Goal: Information Seeking & Learning: Learn about a topic

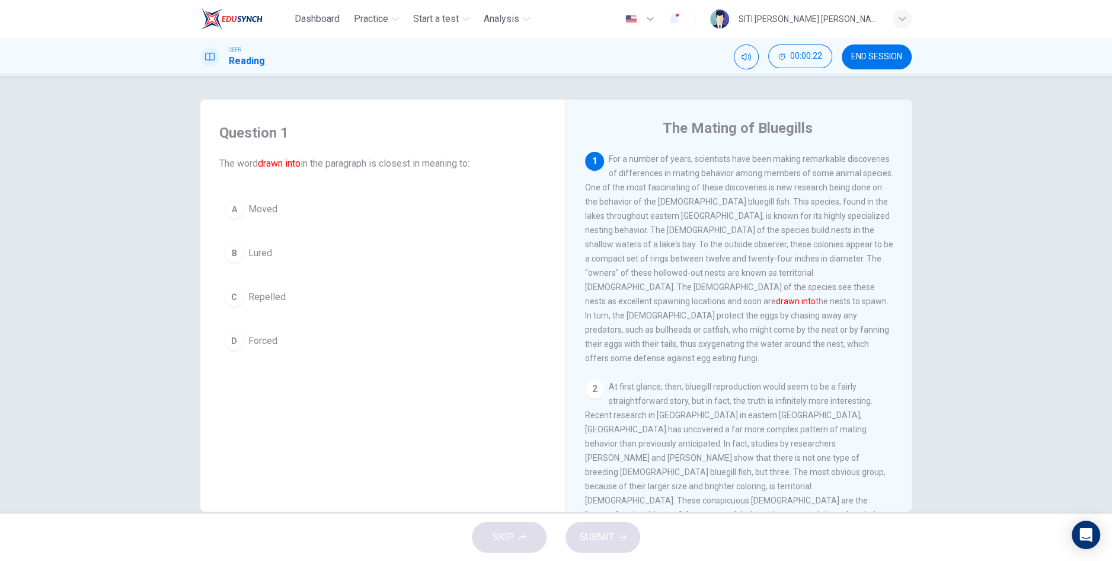
click at [273, 264] on button "B Lured" at bounding box center [382, 253] width 327 height 30
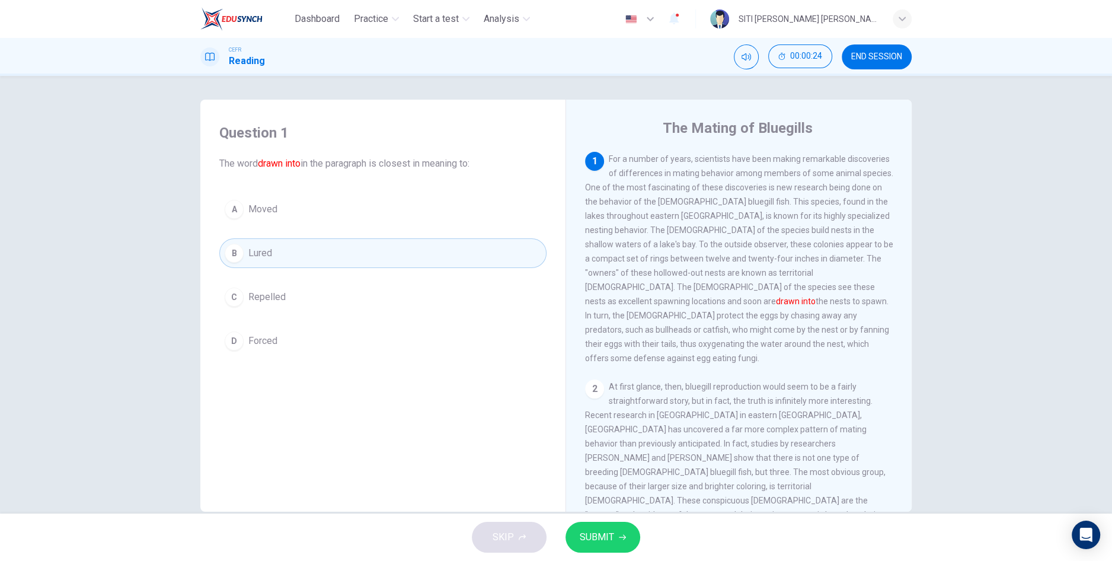
click at [610, 540] on span "SUBMIT" at bounding box center [597, 537] width 34 height 17
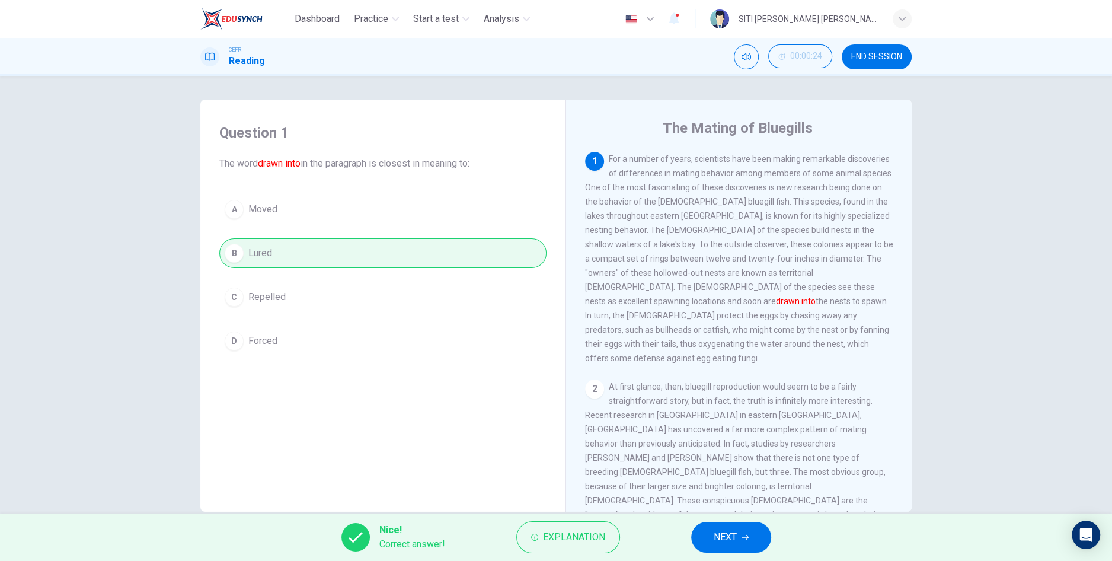
click at [738, 547] on button "NEXT" at bounding box center [731, 537] width 80 height 31
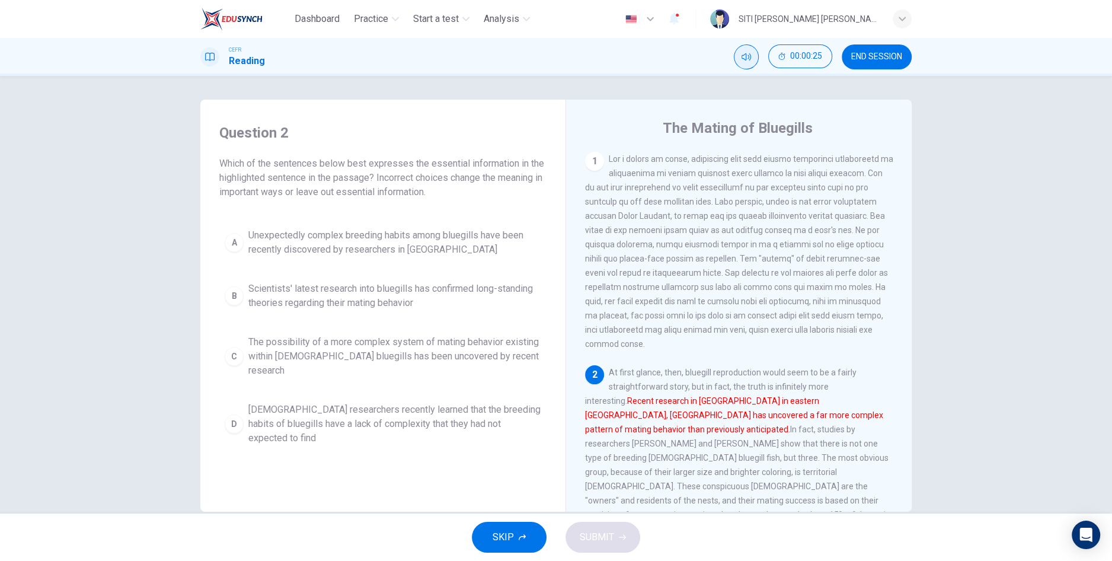
click at [740, 61] on button "Mute" at bounding box center [746, 56] width 25 height 25
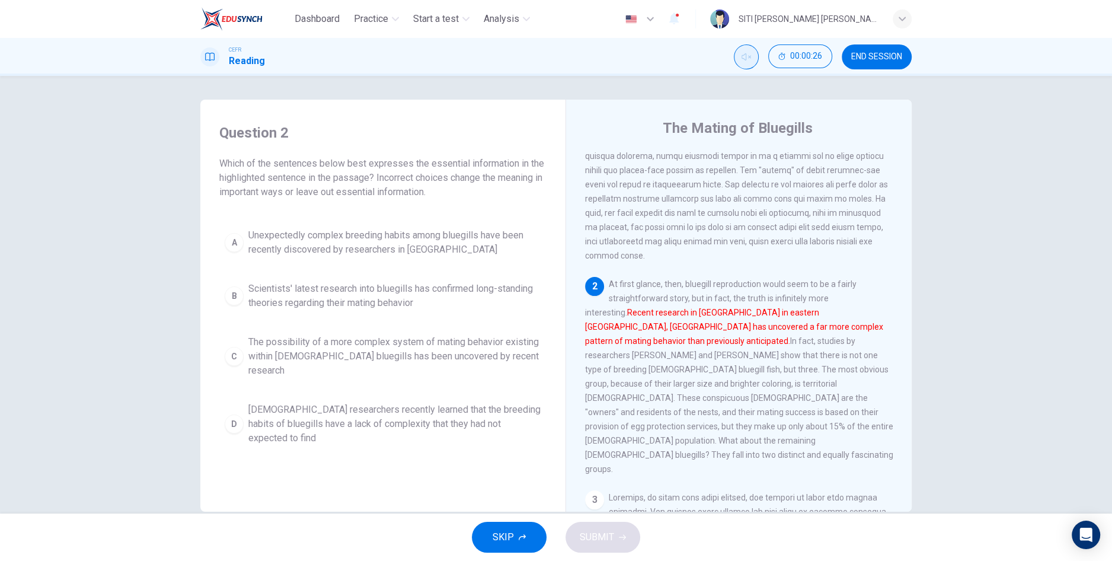
scroll to position [97, 0]
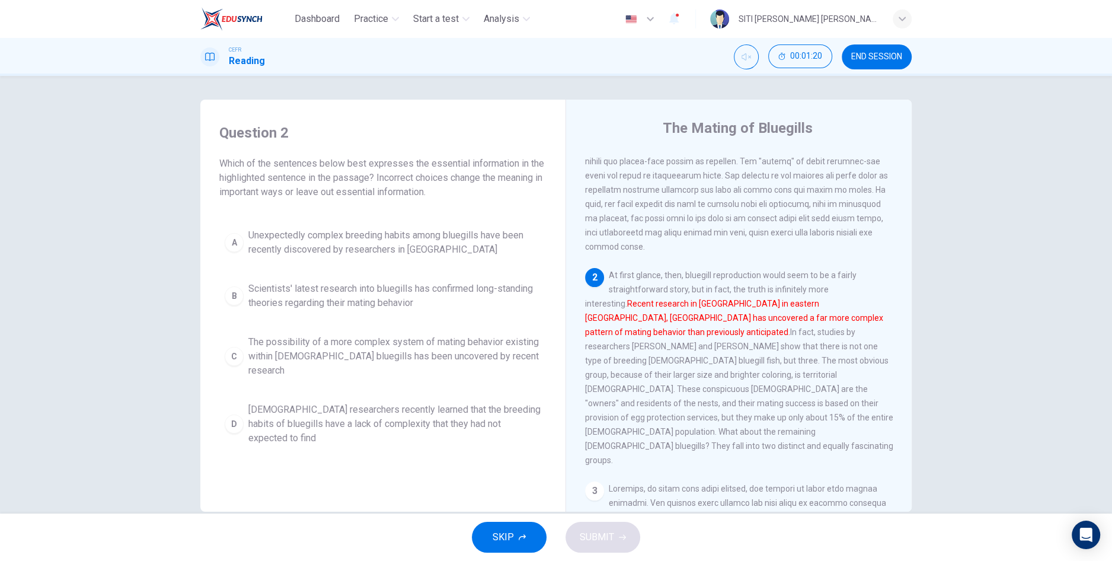
click at [435, 244] on span "Unexpectedly complex breeding habits among bluegills have been recently discove…" at bounding box center [394, 242] width 293 height 28
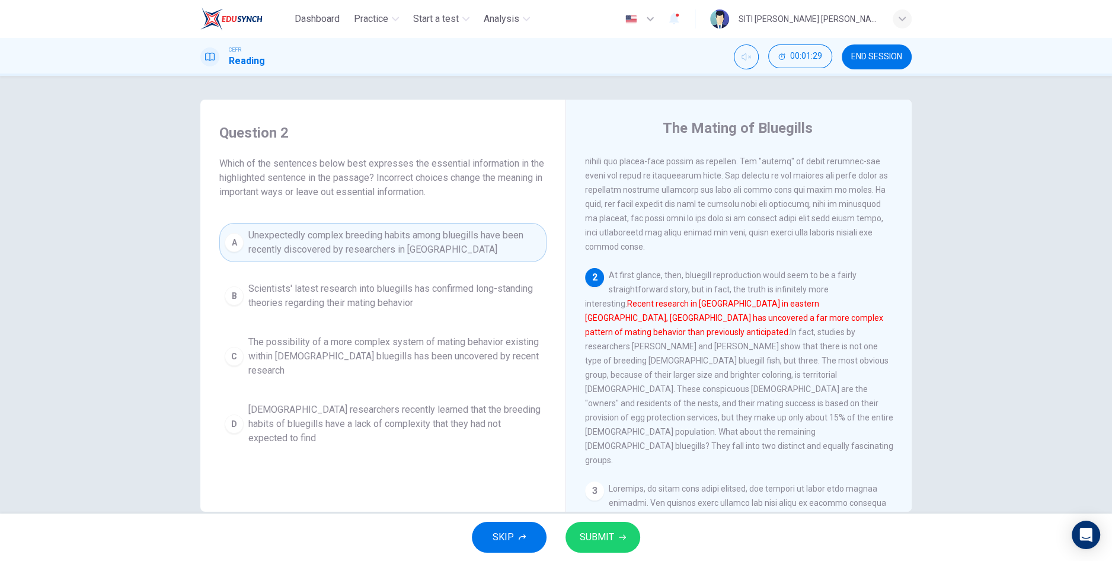
click at [623, 538] on icon "button" at bounding box center [622, 537] width 7 height 7
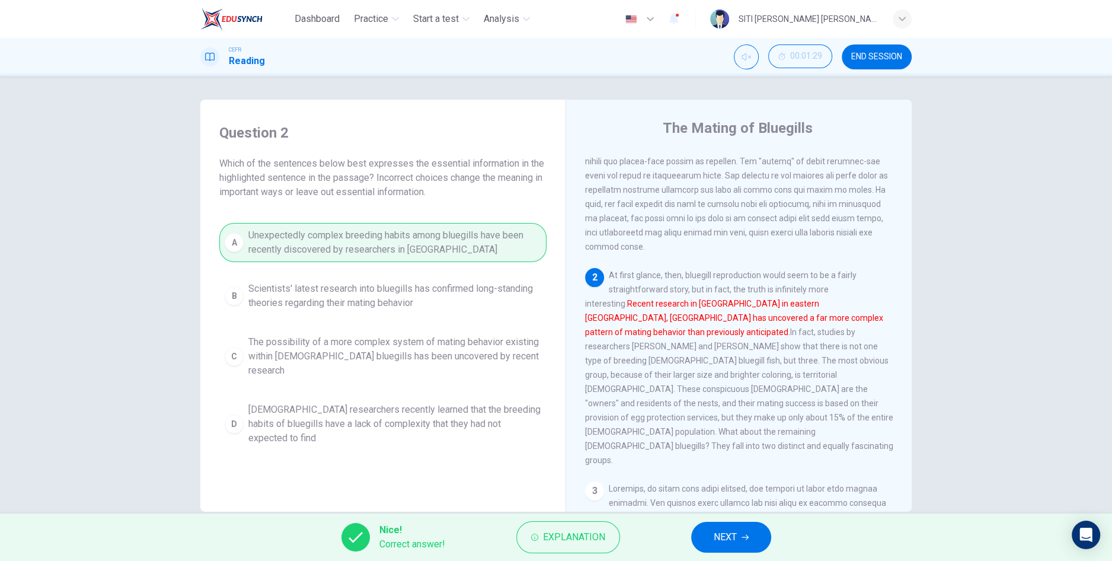
click at [755, 542] on button "NEXT" at bounding box center [731, 537] width 80 height 31
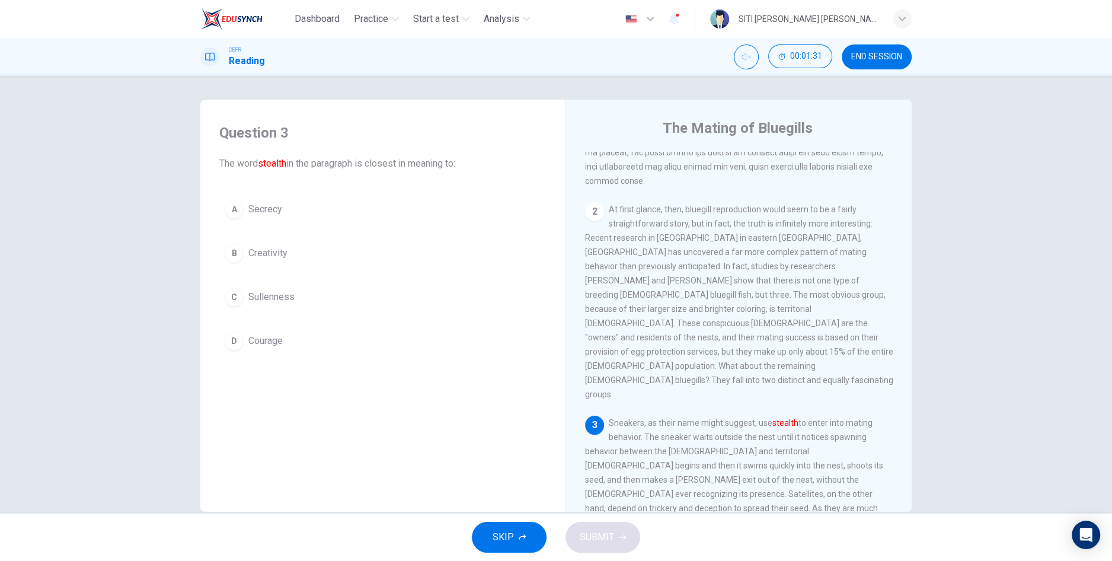
scroll to position [229, 0]
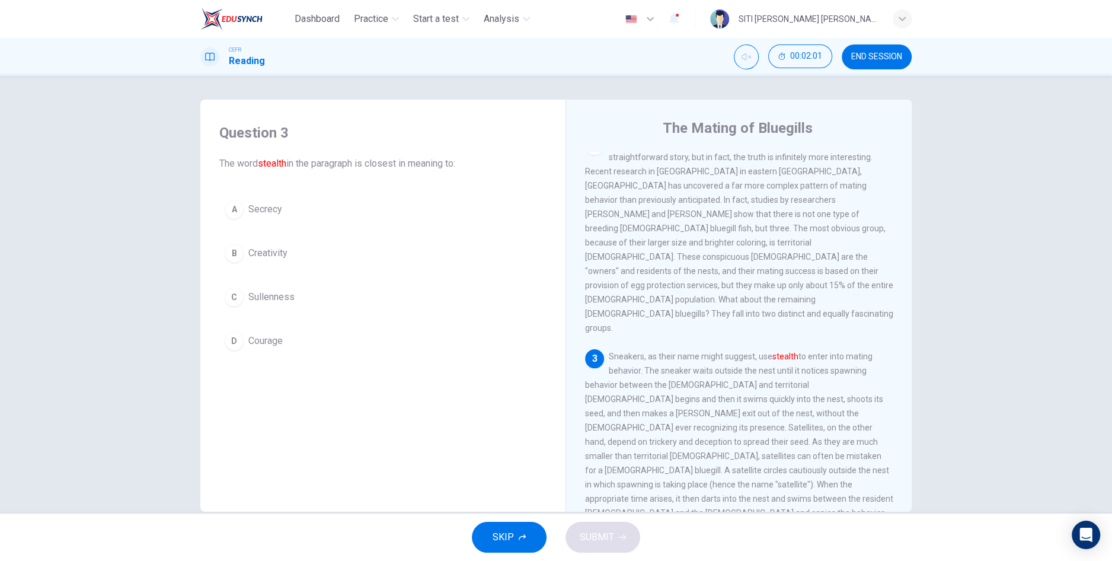
click at [341, 221] on button "A Secrecy" at bounding box center [382, 209] width 327 height 30
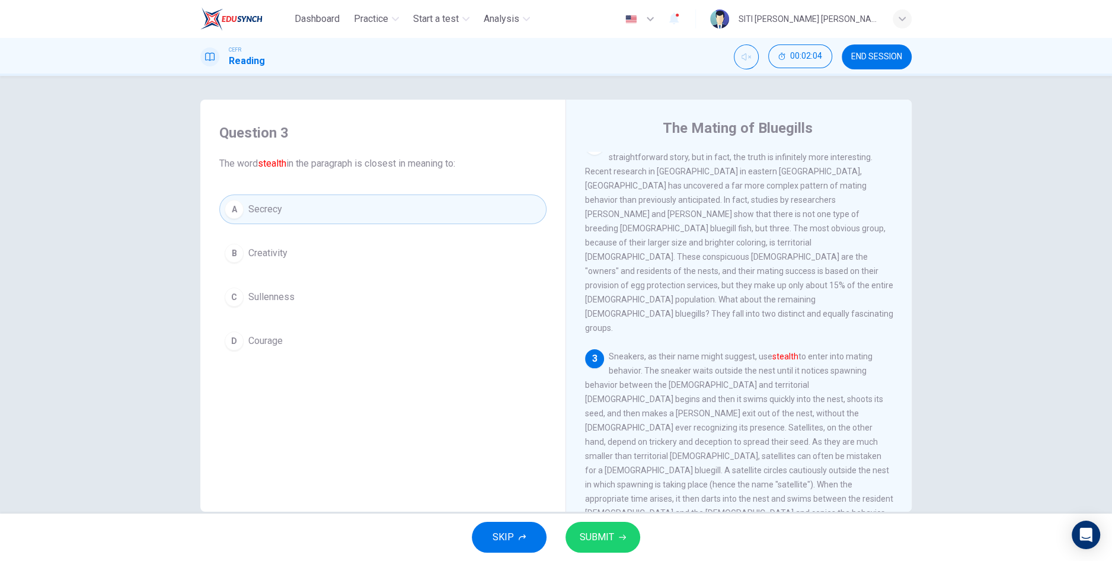
click at [615, 536] on button "SUBMIT" at bounding box center [603, 537] width 75 height 31
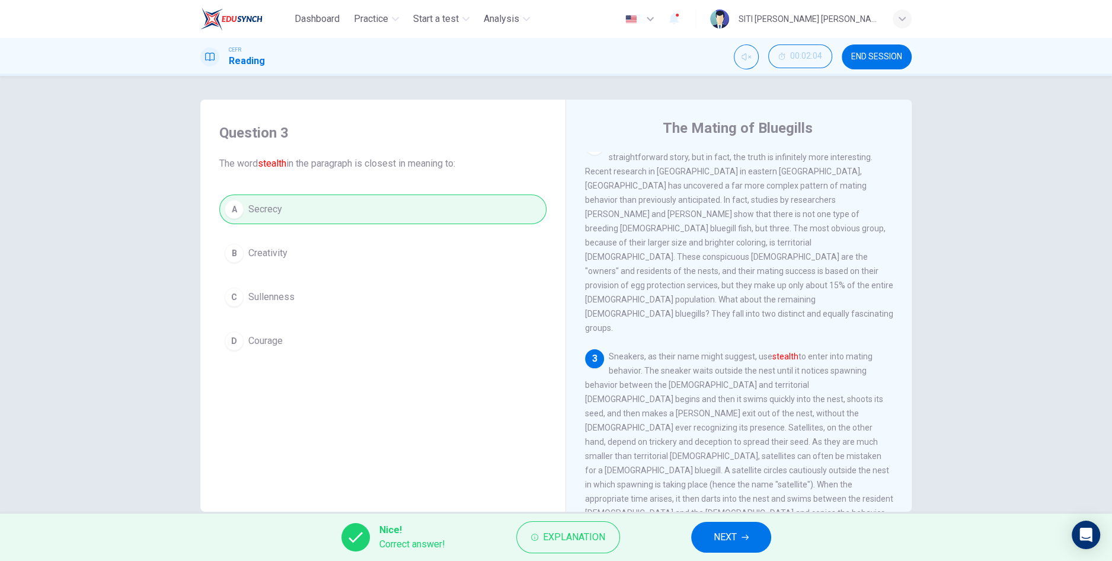
click at [739, 528] on button "NEXT" at bounding box center [731, 537] width 80 height 31
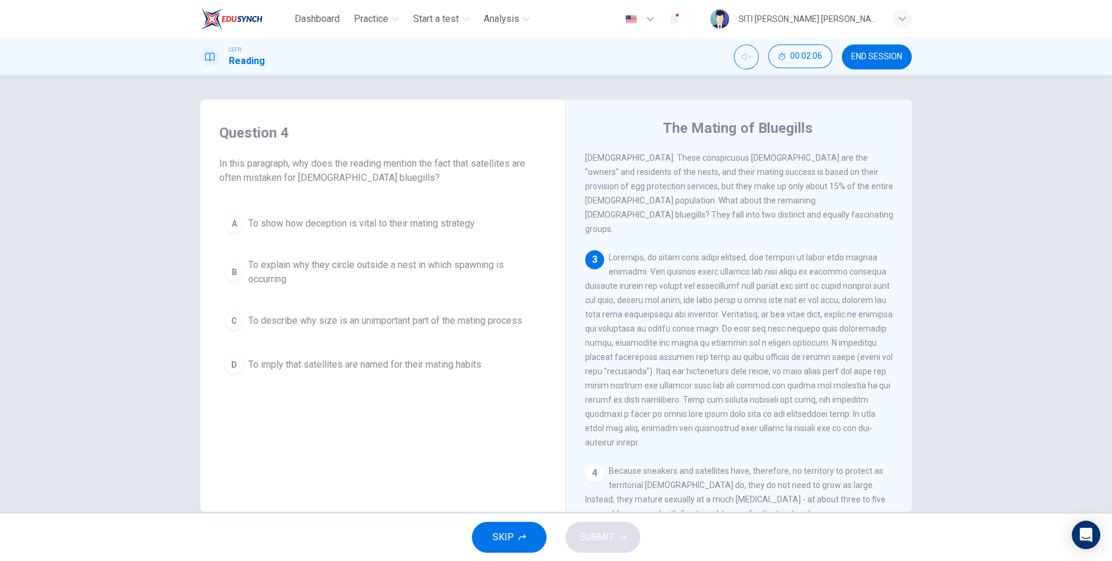
scroll to position [329, 0]
click at [478, 273] on span "To explain why they circle outside a nest in which spawning is occurring" at bounding box center [394, 272] width 293 height 28
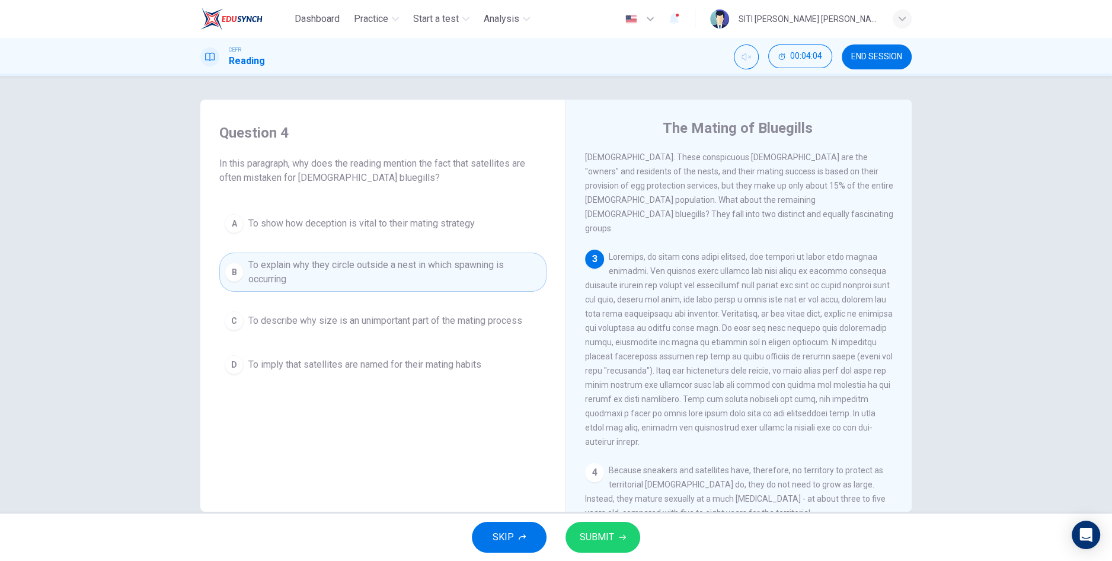
click at [607, 541] on span "SUBMIT" at bounding box center [597, 537] width 34 height 17
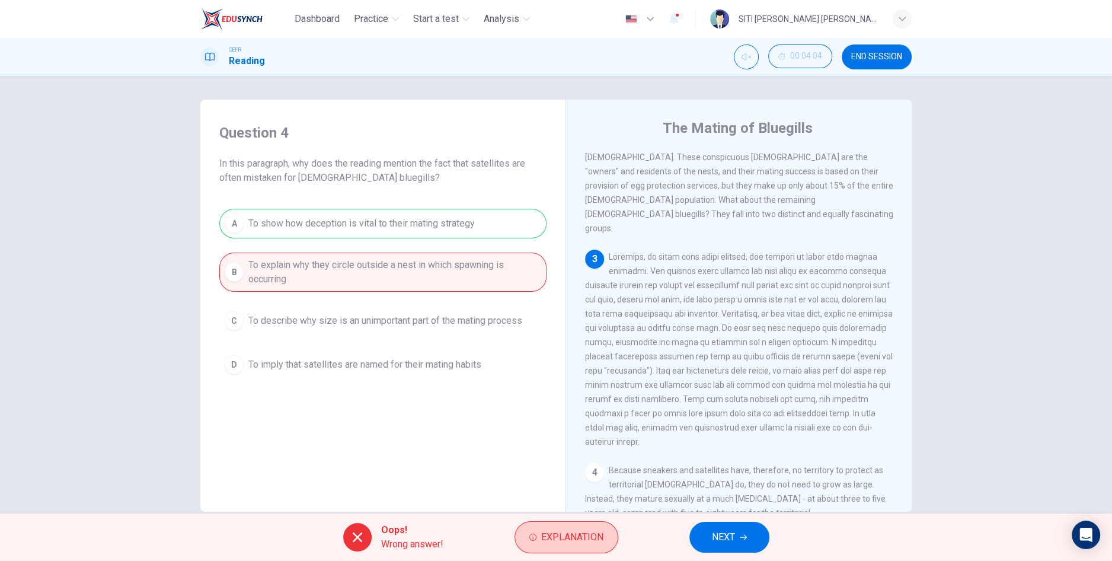
click at [577, 541] on span "Explanation" at bounding box center [572, 537] width 62 height 17
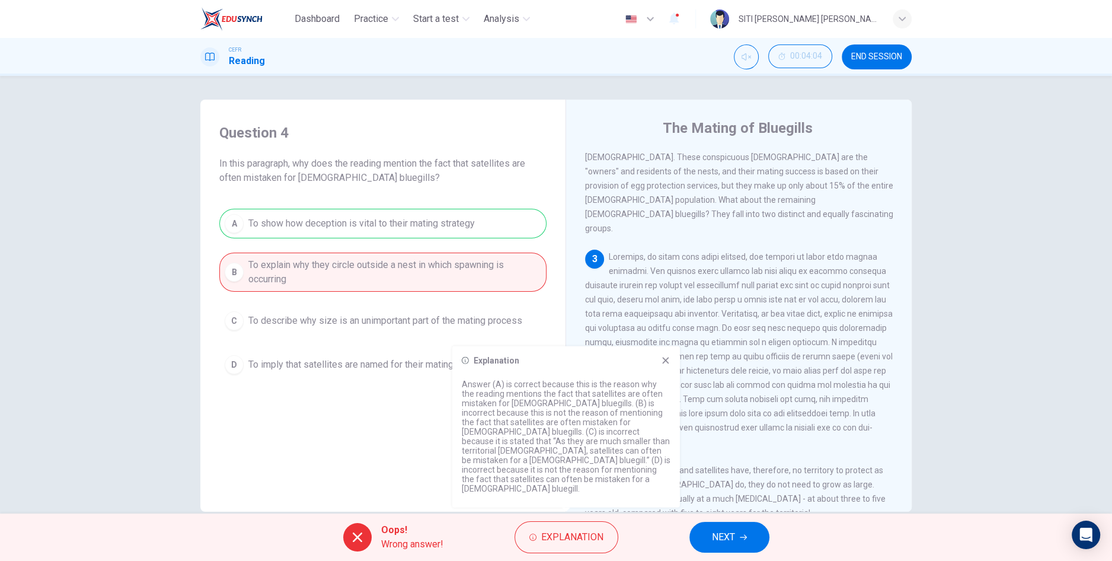
click at [726, 541] on span "NEXT" at bounding box center [723, 537] width 23 height 17
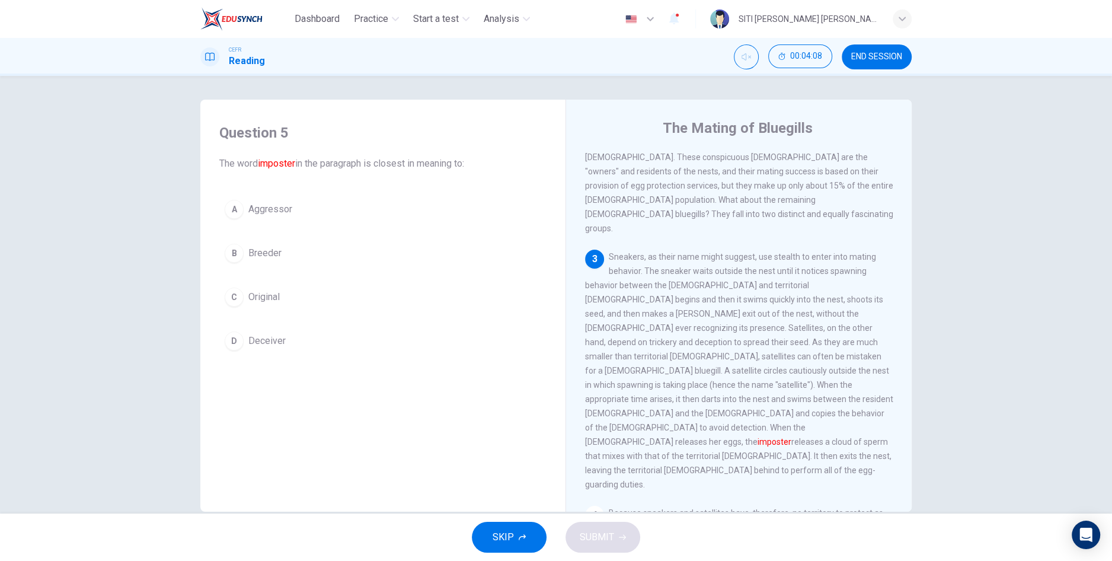
click at [299, 348] on button "D Deceiver" at bounding box center [382, 341] width 327 height 30
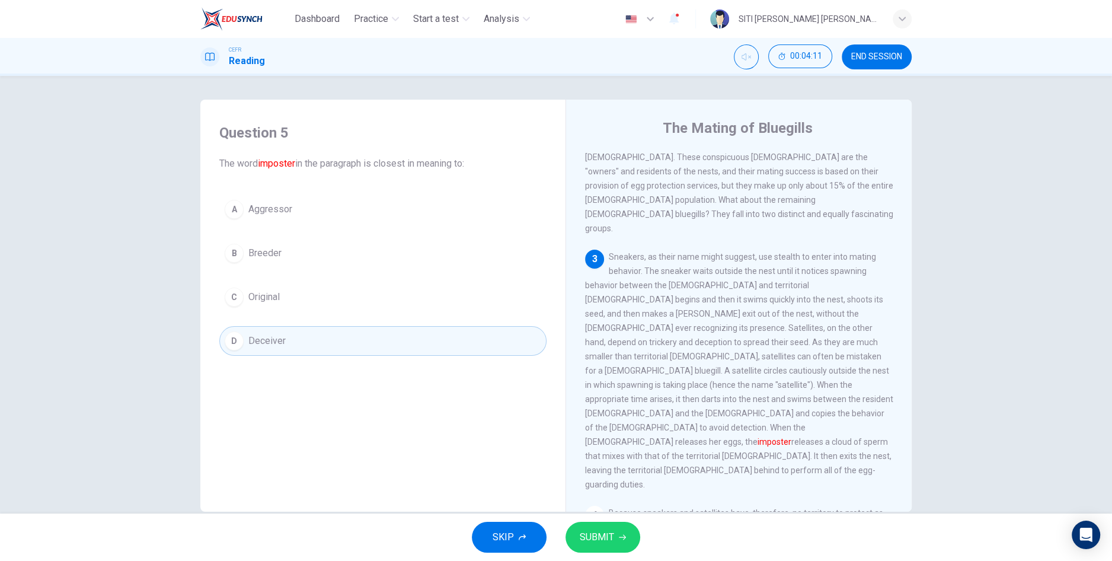
click at [623, 546] on button "SUBMIT" at bounding box center [603, 537] width 75 height 31
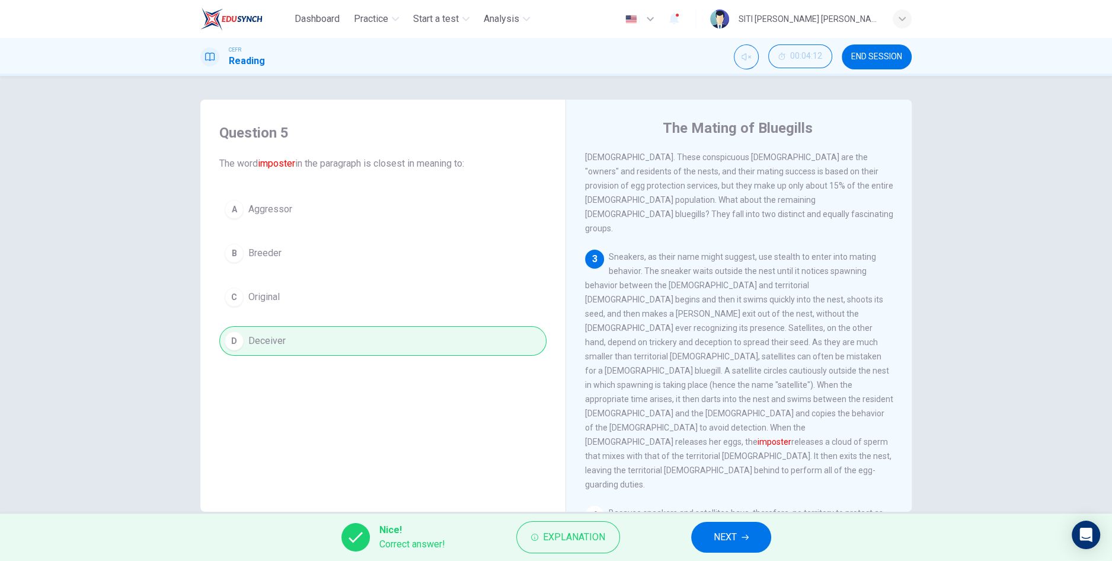
click at [741, 546] on button "NEXT" at bounding box center [731, 537] width 80 height 31
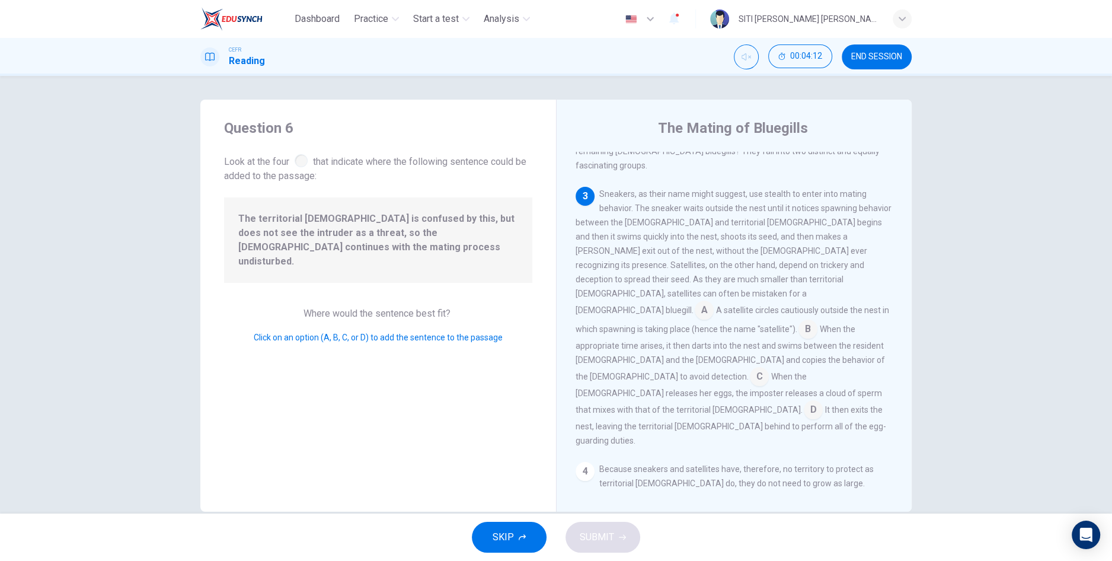
scroll to position [375, 0]
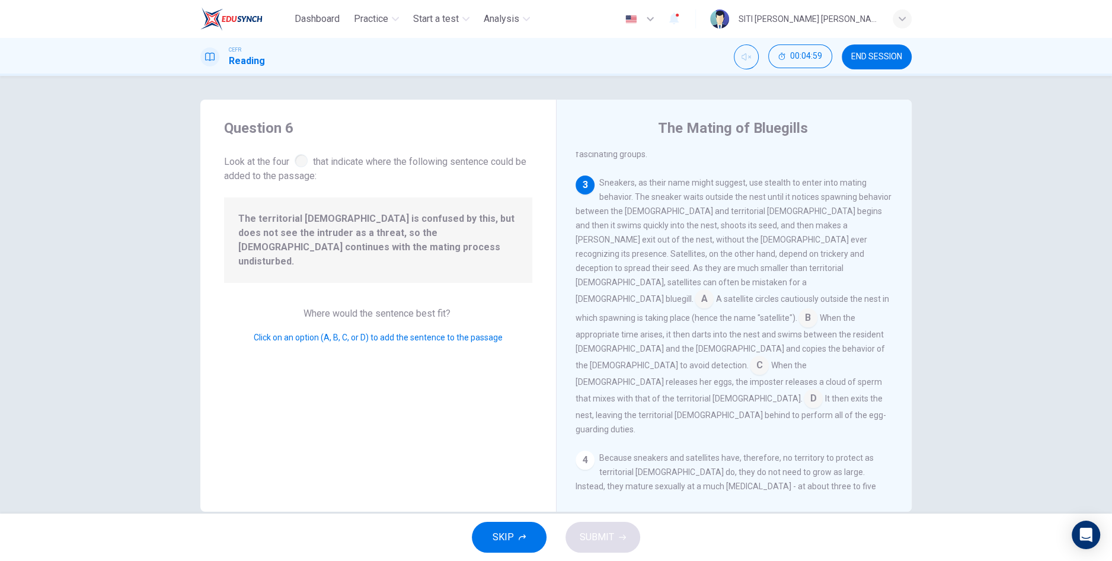
click at [799, 309] on input at bounding box center [808, 318] width 19 height 19
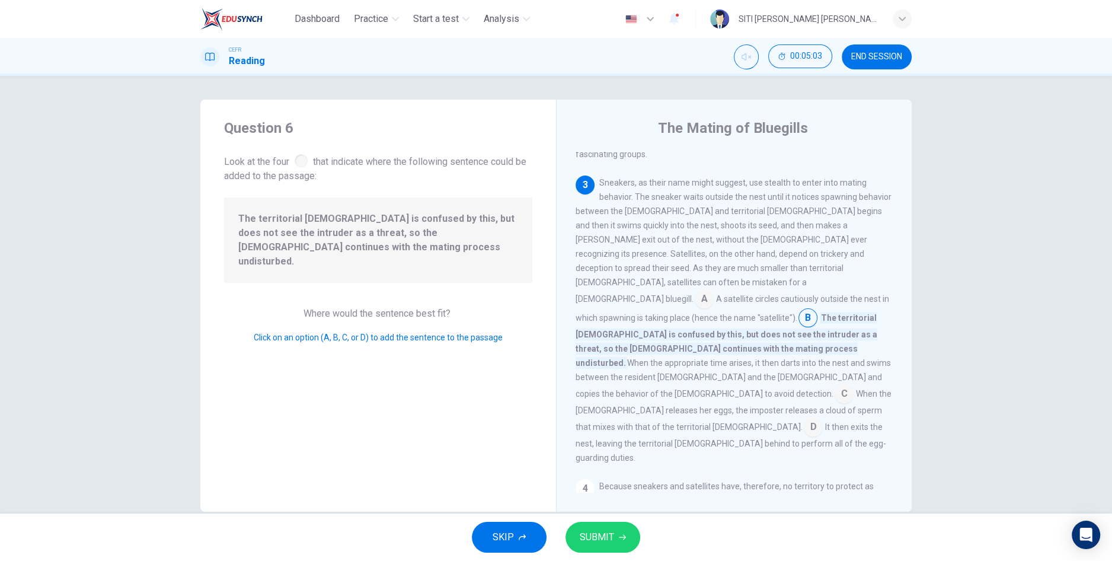
click at [627, 545] on button "SUBMIT" at bounding box center [603, 537] width 75 height 31
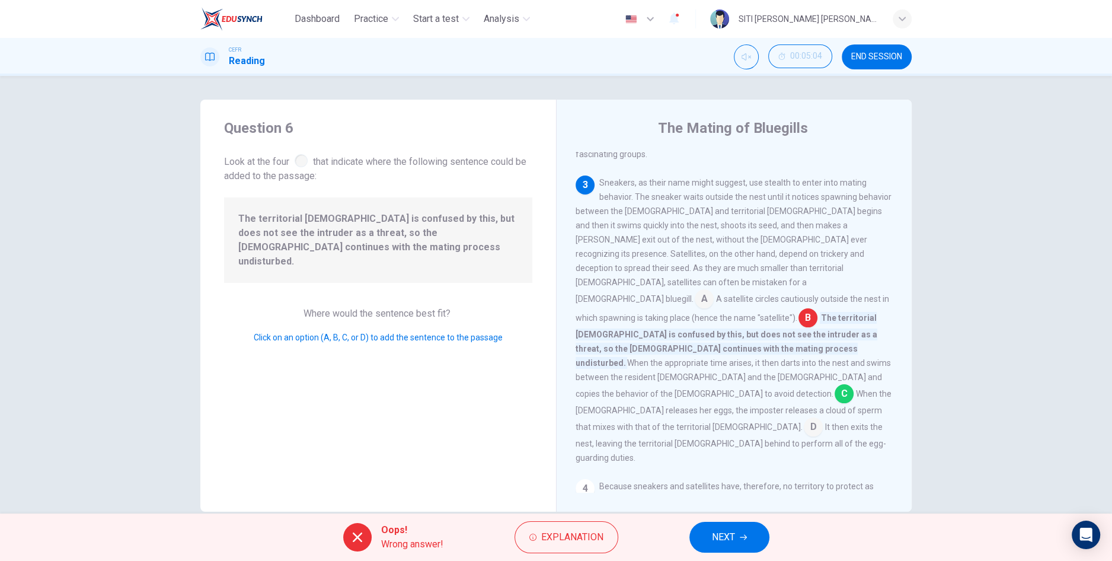
click at [727, 539] on span "NEXT" at bounding box center [723, 537] width 23 height 17
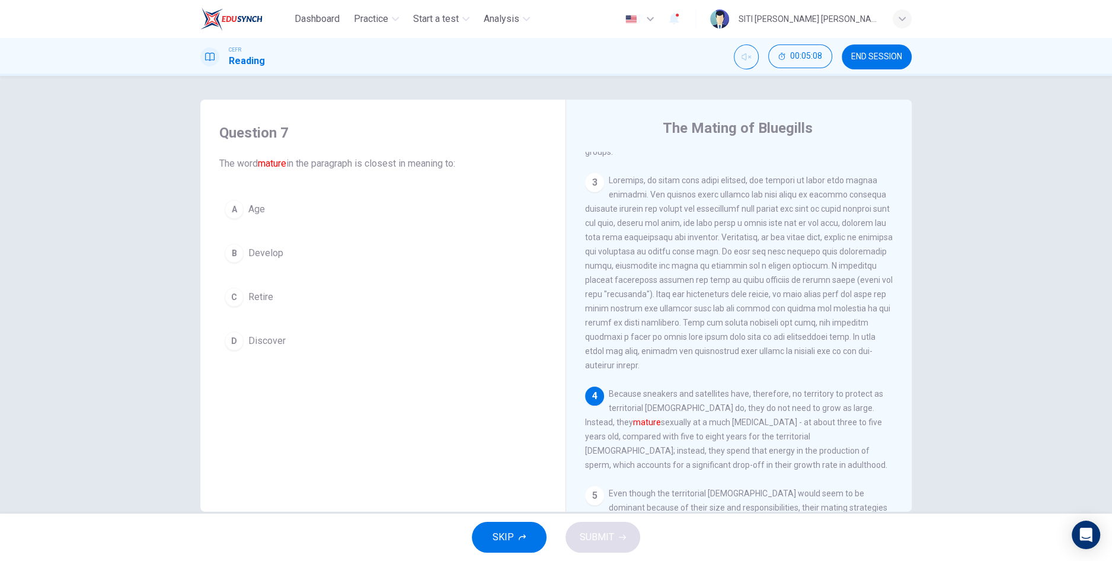
scroll to position [406, 0]
click at [322, 216] on button "A Age" at bounding box center [382, 209] width 327 height 30
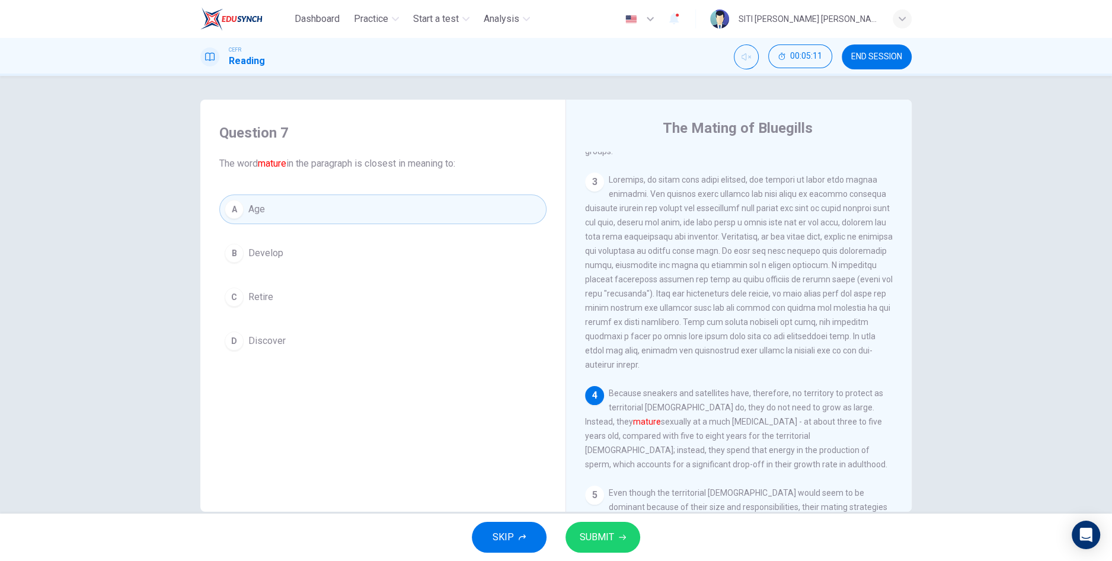
click at [599, 545] on span "SUBMIT" at bounding box center [597, 537] width 34 height 17
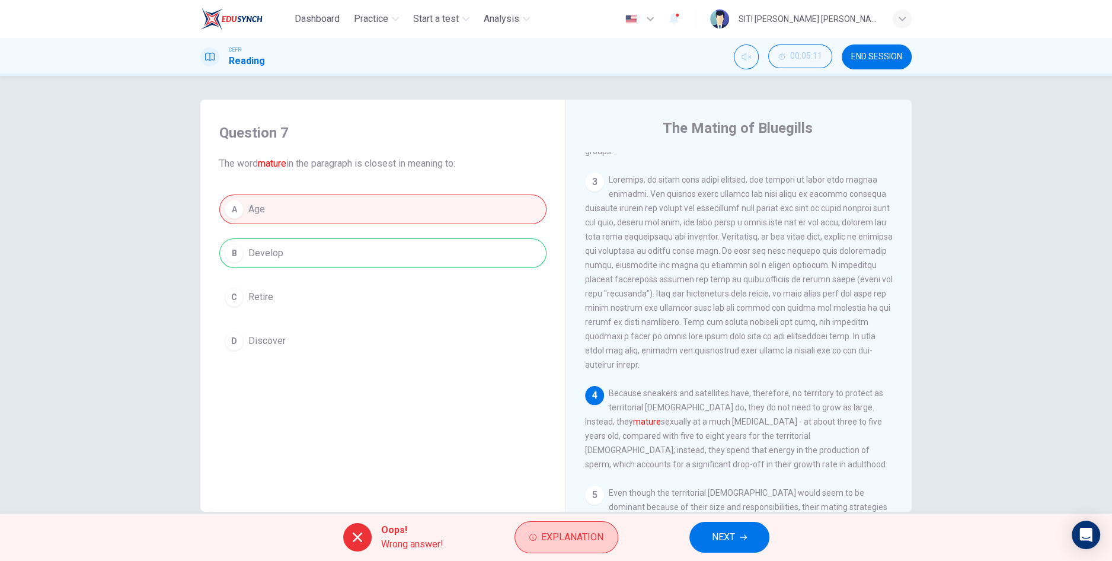
click at [586, 528] on button "Explanation" at bounding box center [567, 537] width 104 height 32
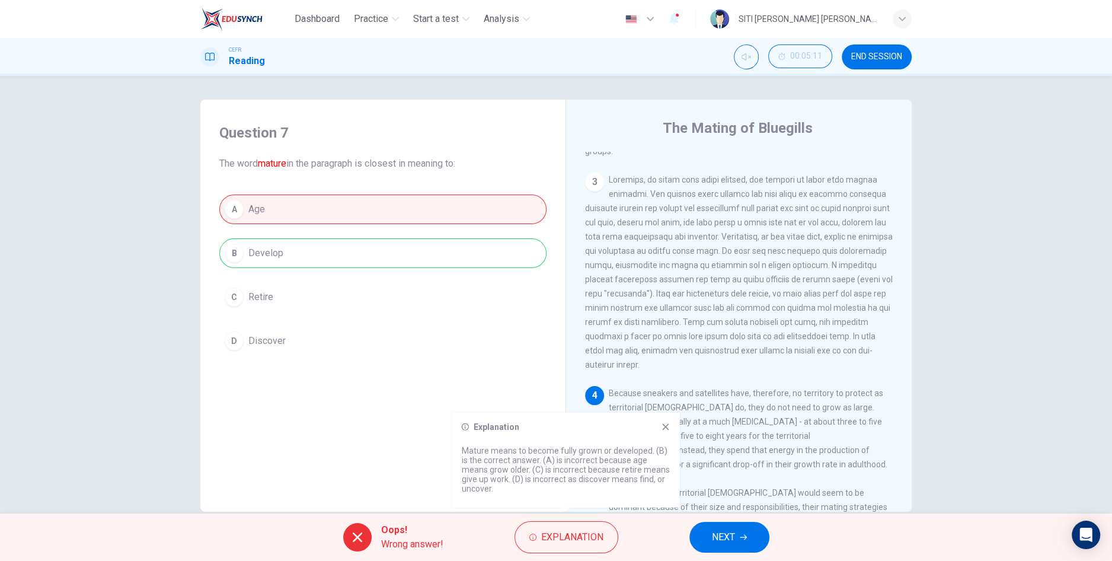
click at [729, 539] on span "NEXT" at bounding box center [723, 537] width 23 height 17
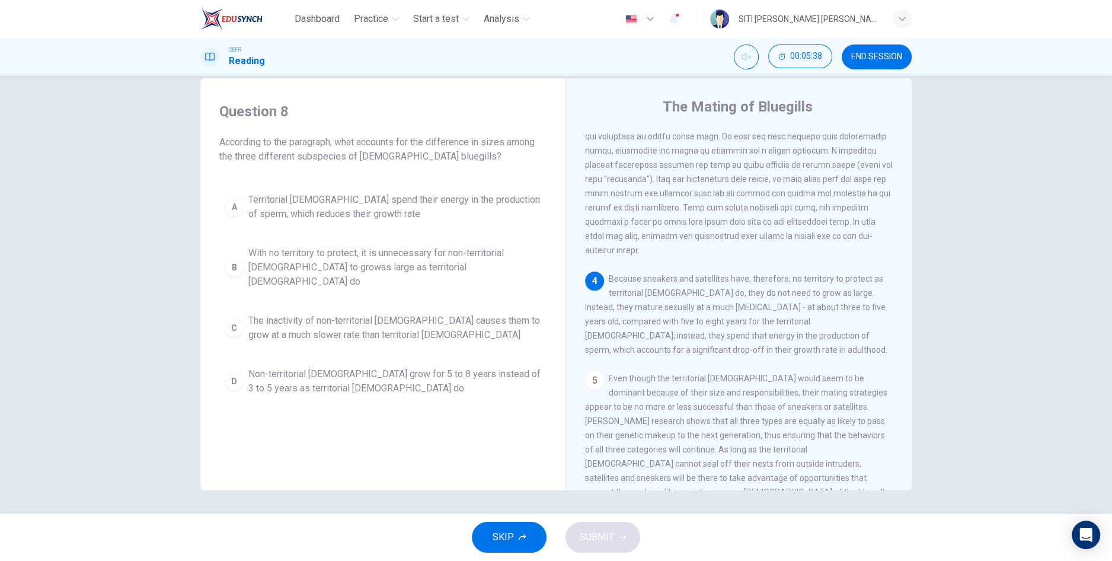
scroll to position [511, 0]
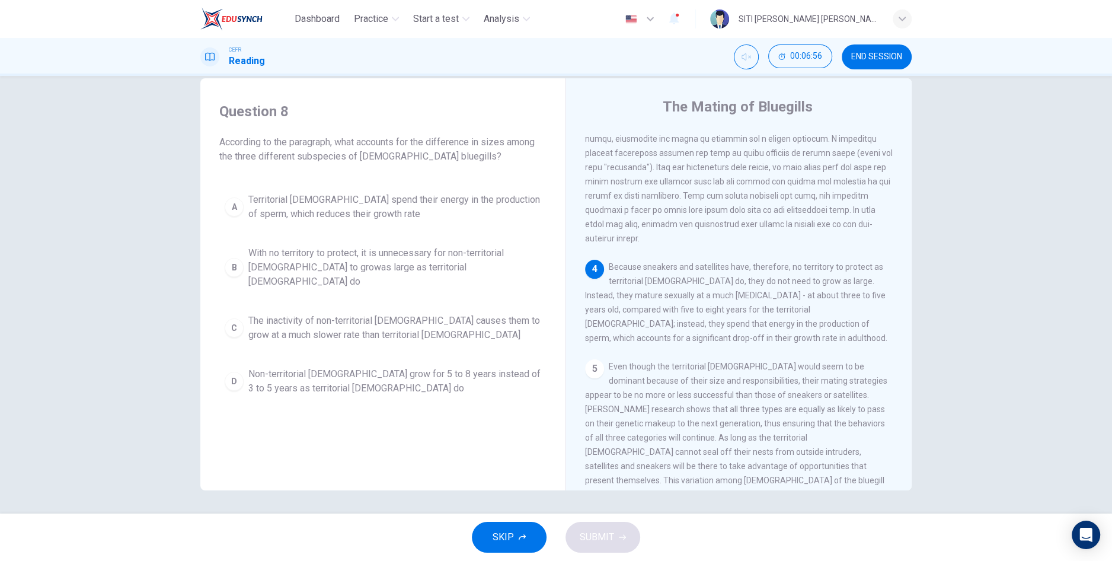
click at [474, 212] on span "Territorial [DEMOGRAPHIC_DATA] spend their energy in the production of sperm, w…" at bounding box center [394, 207] width 293 height 28
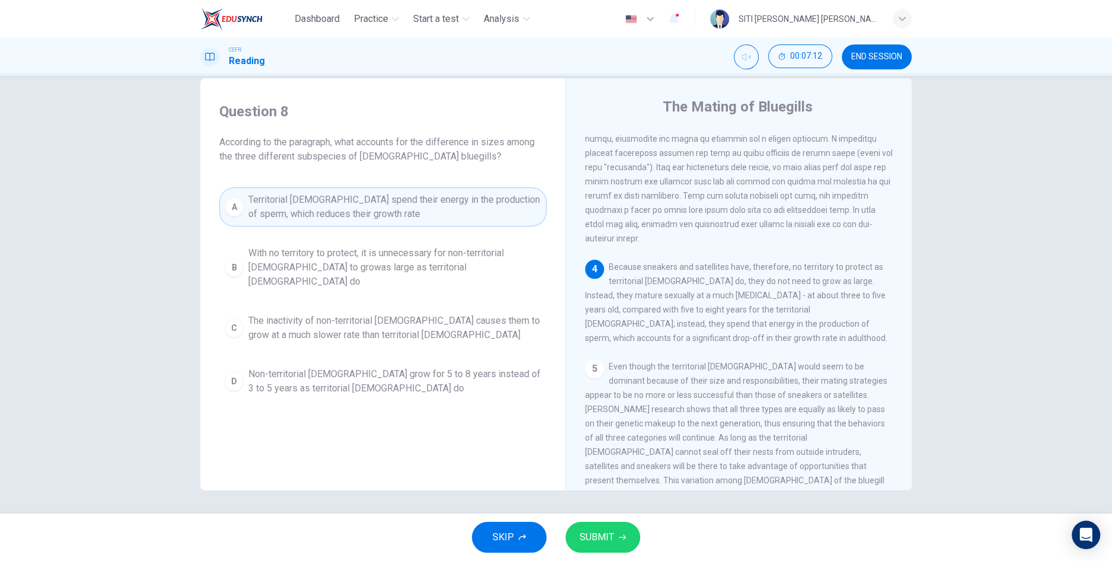
click at [606, 539] on span "SUBMIT" at bounding box center [597, 537] width 34 height 17
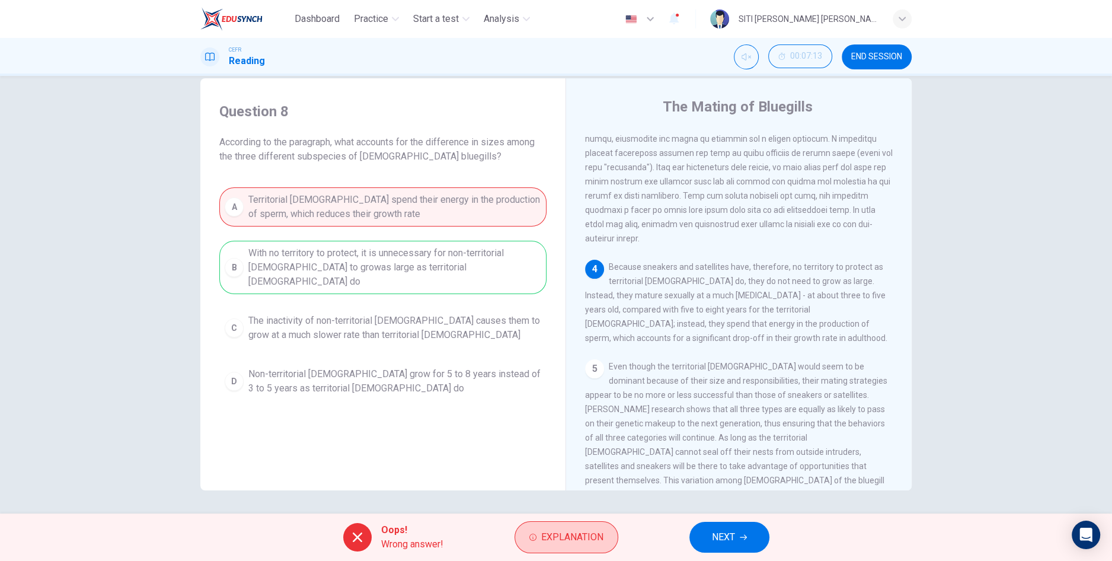
click at [587, 545] on span "Explanation" at bounding box center [572, 537] width 62 height 17
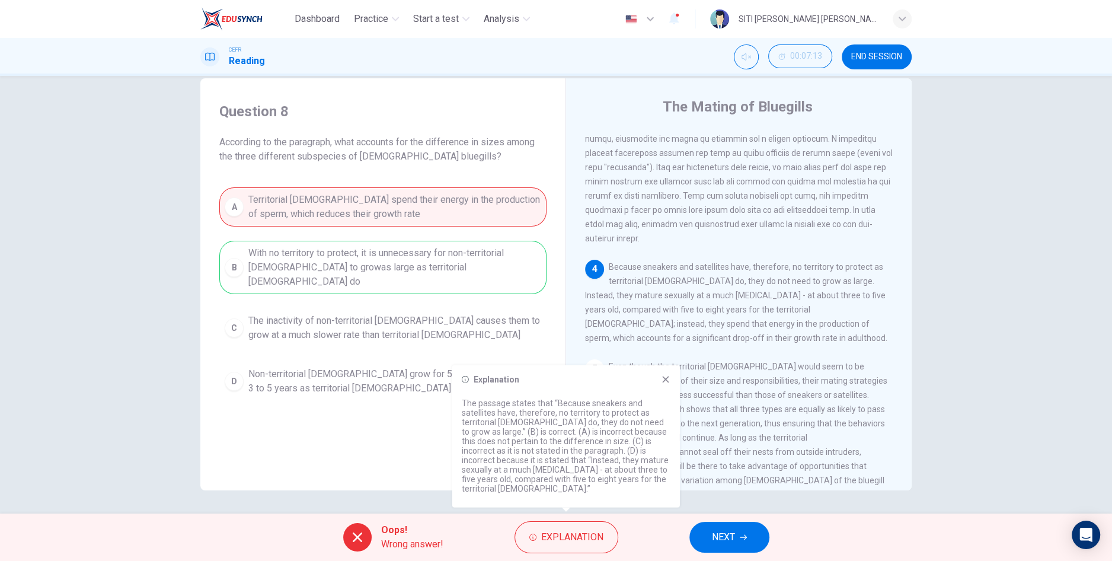
click at [723, 534] on span "NEXT" at bounding box center [723, 537] width 23 height 17
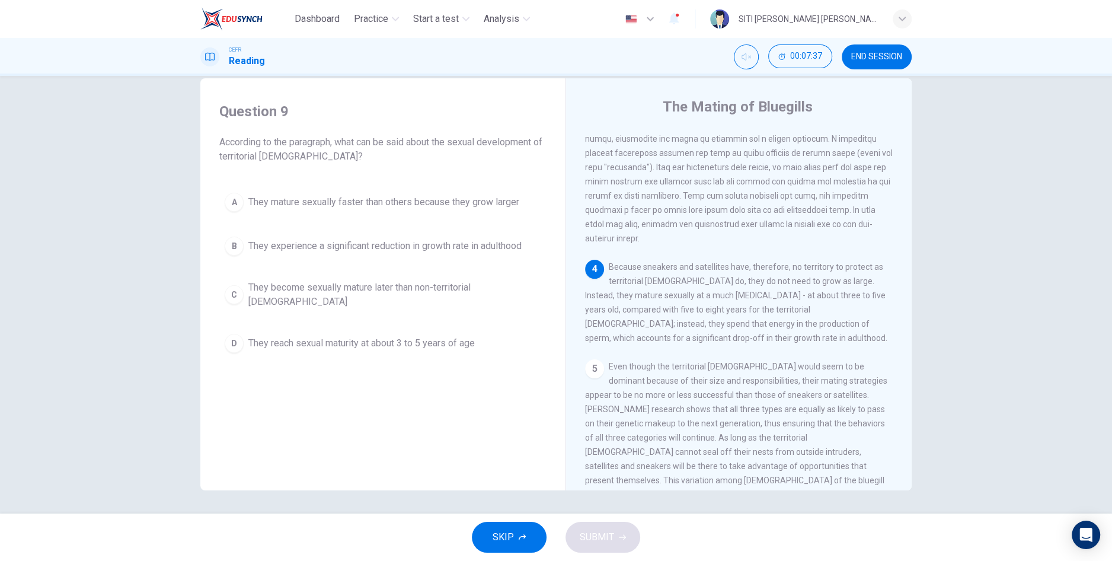
click at [452, 336] on span "They reach sexual maturity at about 3 to 5 years of age" at bounding box center [361, 343] width 226 height 14
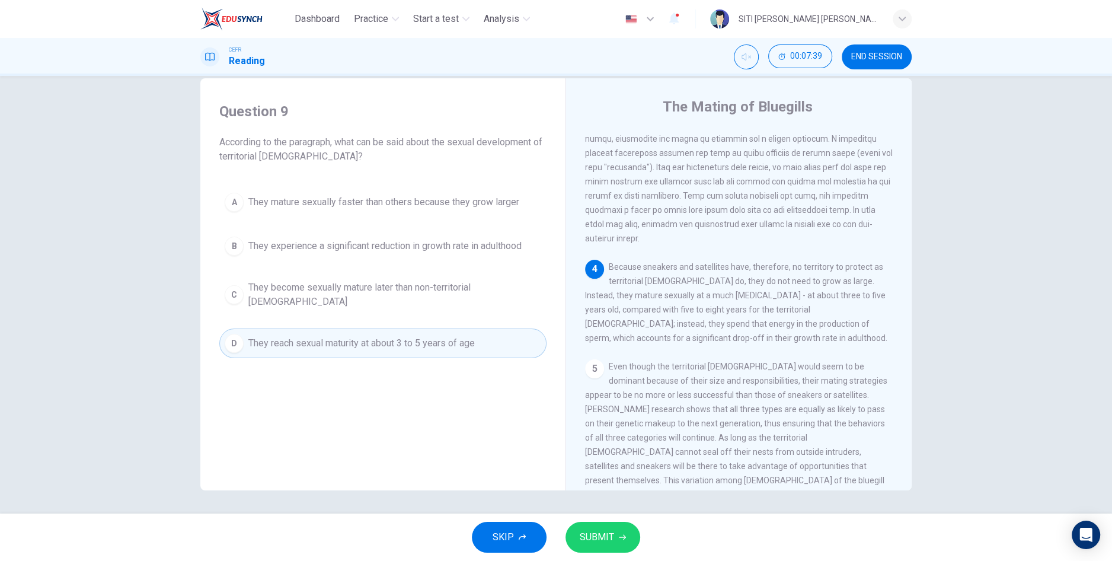
click at [621, 545] on button "SUBMIT" at bounding box center [603, 537] width 75 height 31
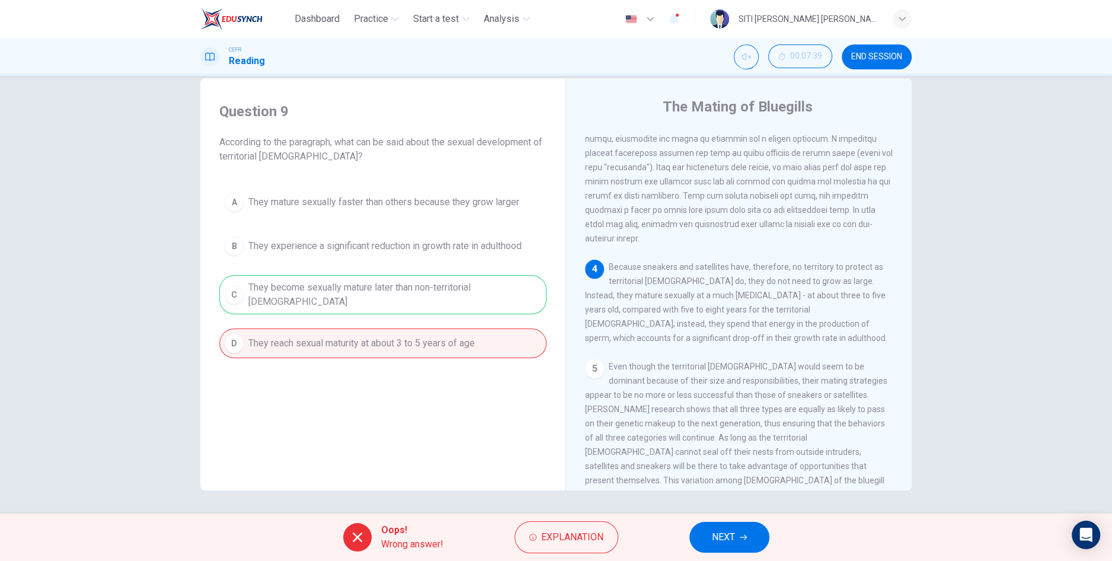
click at [739, 539] on button "NEXT" at bounding box center [729, 537] width 80 height 31
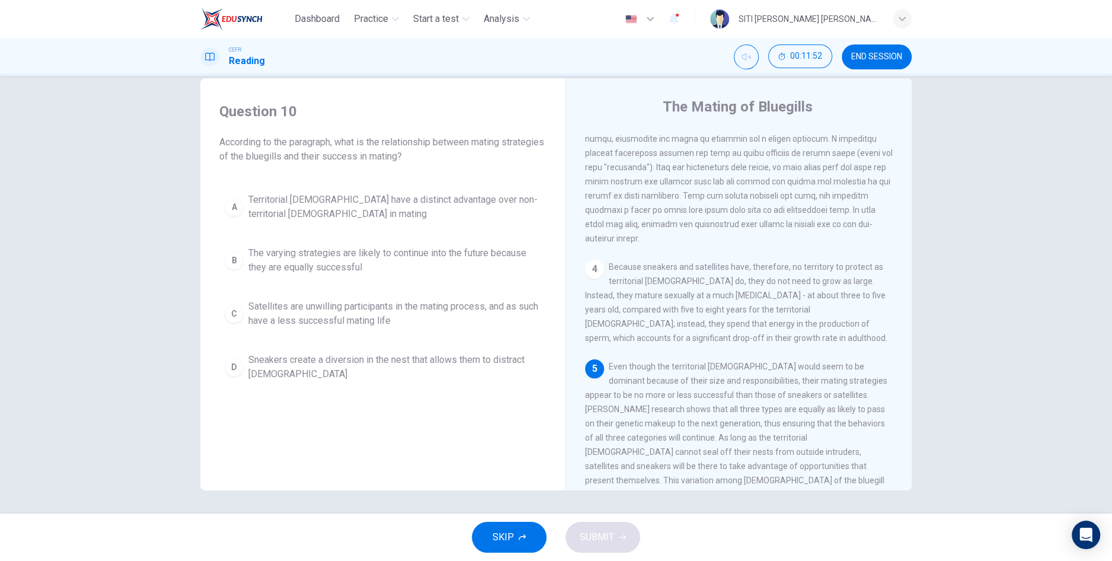
click at [483, 264] on span "The varying strategies are likely to continue into the future because they are …" at bounding box center [394, 260] width 293 height 28
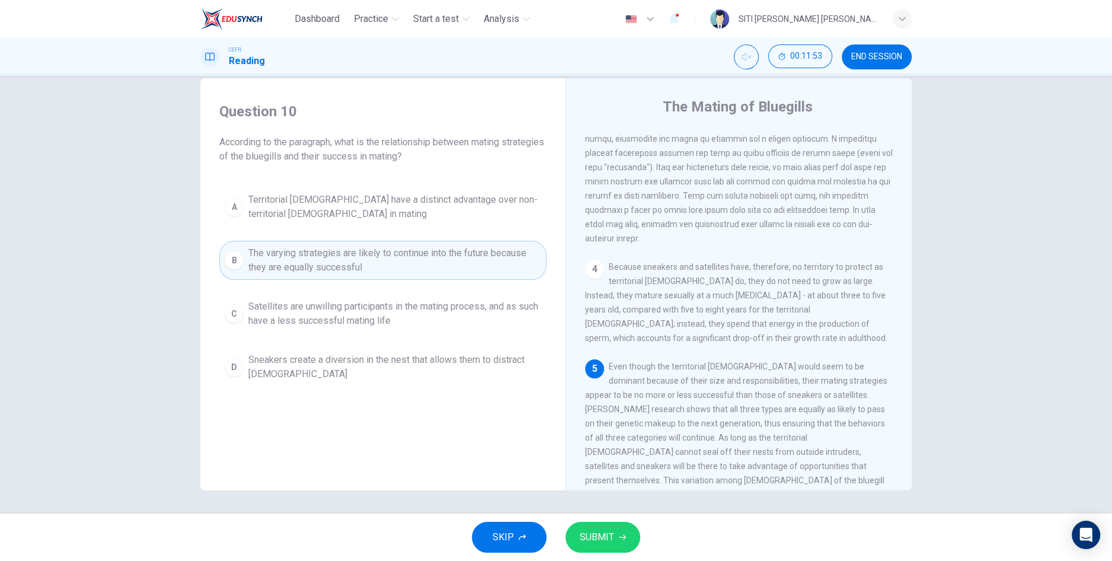
click at [612, 541] on span "SUBMIT" at bounding box center [597, 537] width 34 height 17
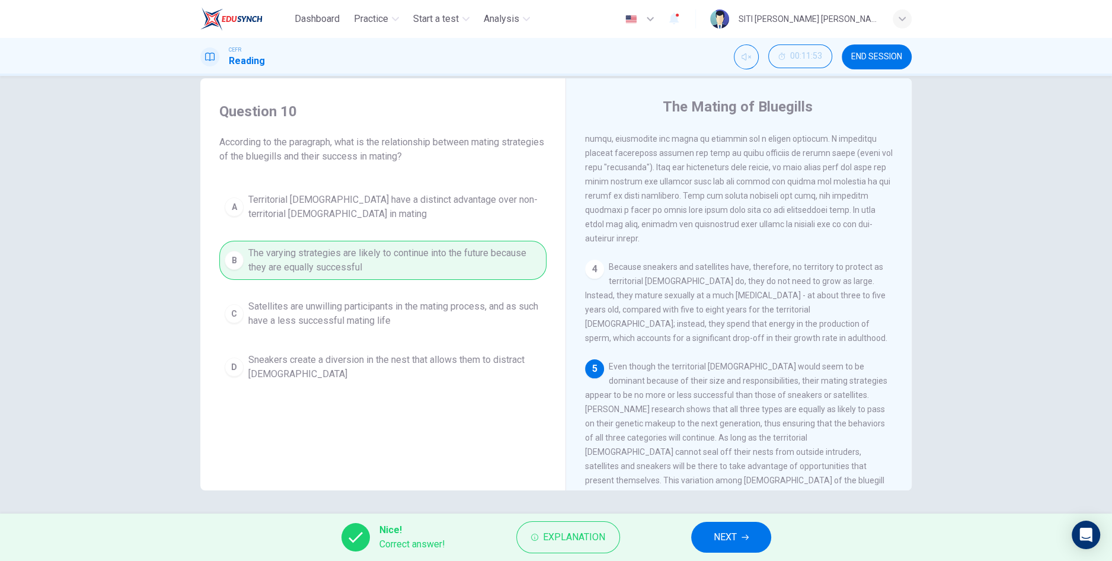
click at [742, 543] on button "NEXT" at bounding box center [731, 537] width 80 height 31
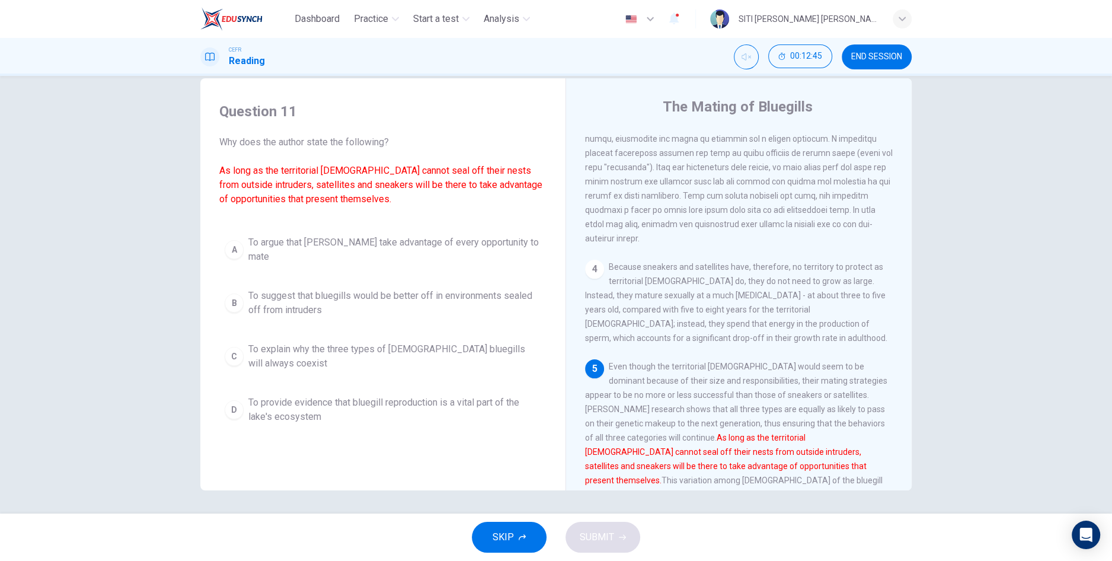
click at [508, 250] on span "To argue that [PERSON_NAME] take advantage of every opportunity to mate" at bounding box center [394, 249] width 293 height 28
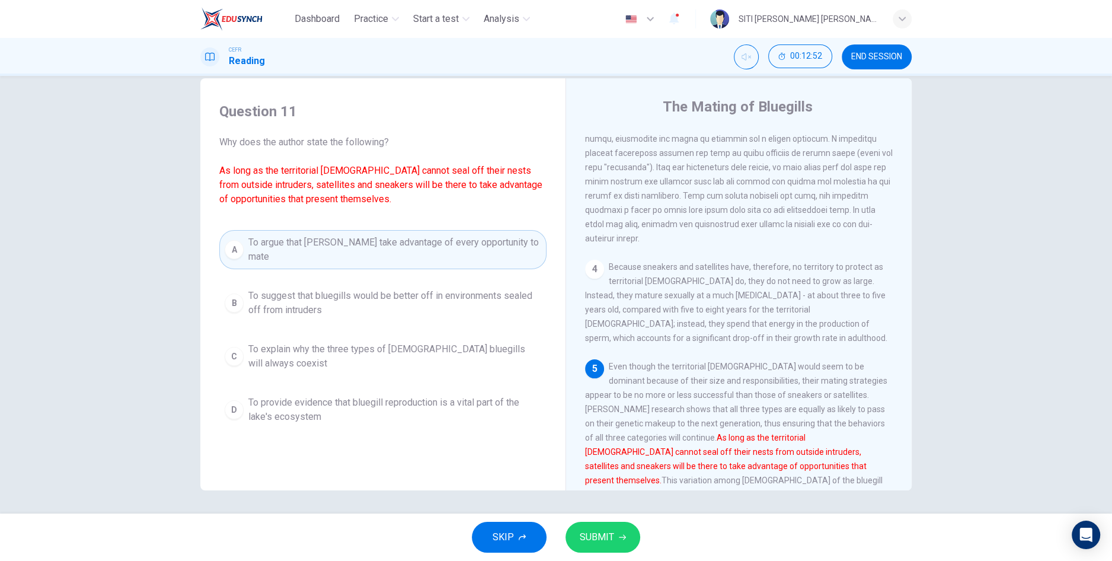
click at [607, 542] on span "SUBMIT" at bounding box center [597, 537] width 34 height 17
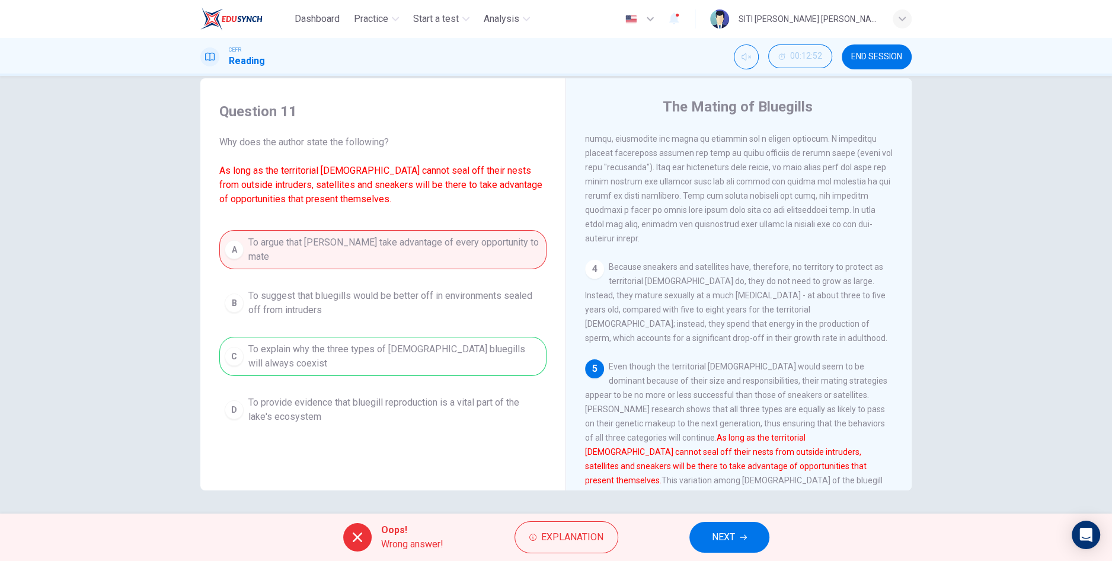
click at [749, 537] on button "NEXT" at bounding box center [729, 537] width 80 height 31
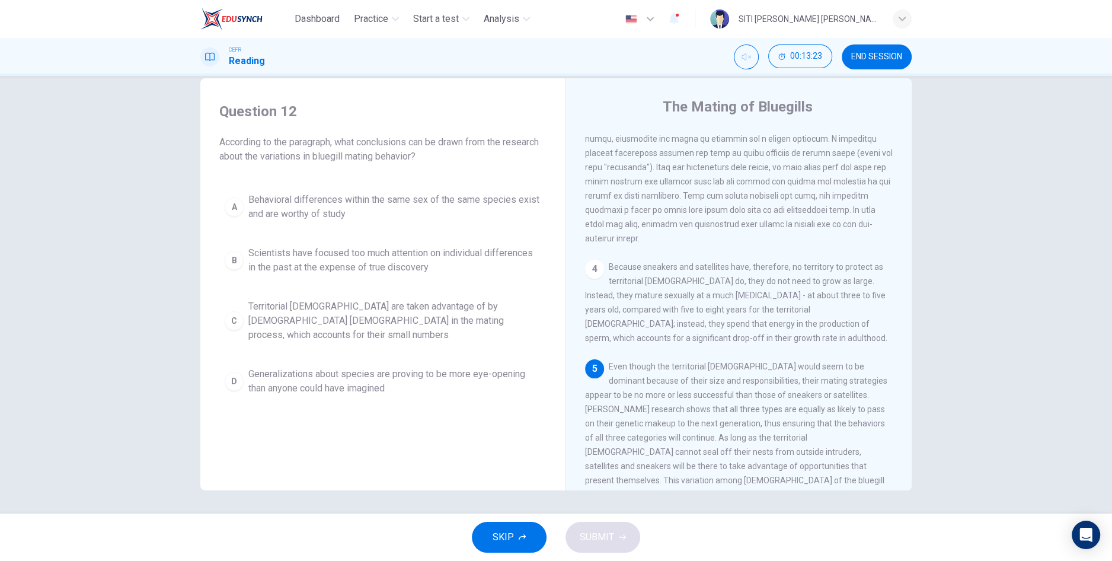
click at [515, 373] on span "Generalizations about species are proving to be more eye-opening than anyone co…" at bounding box center [394, 381] width 293 height 28
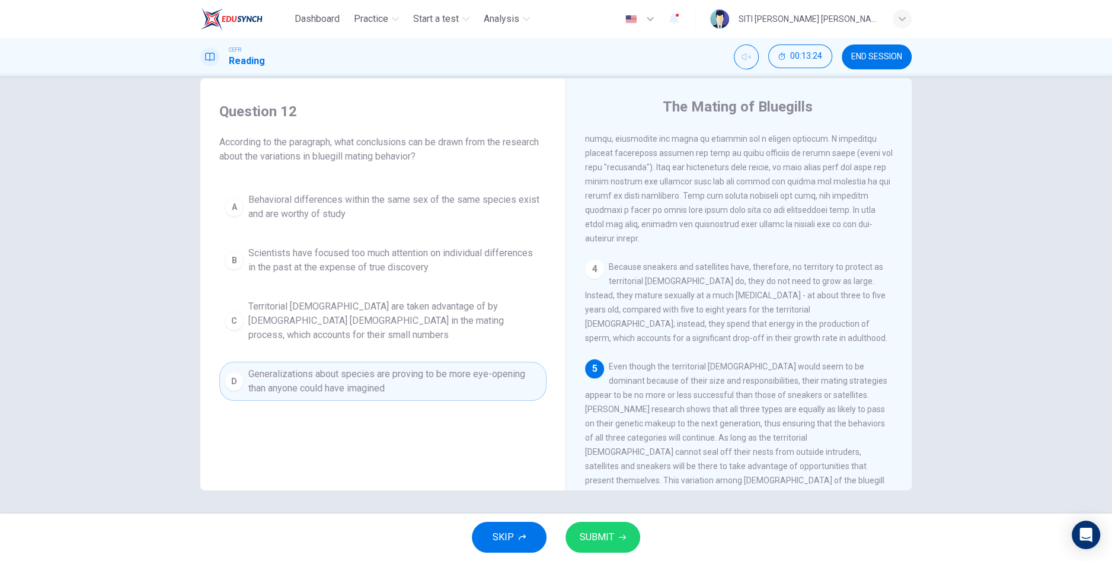
click at [610, 538] on span "SUBMIT" at bounding box center [597, 537] width 34 height 17
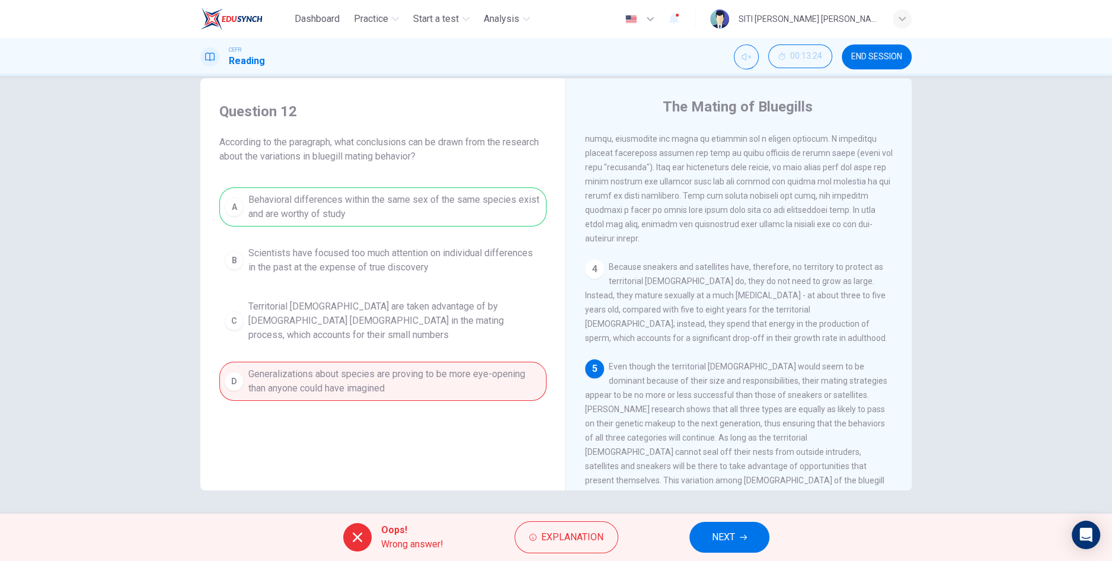
click at [734, 541] on span "NEXT" at bounding box center [723, 537] width 23 height 17
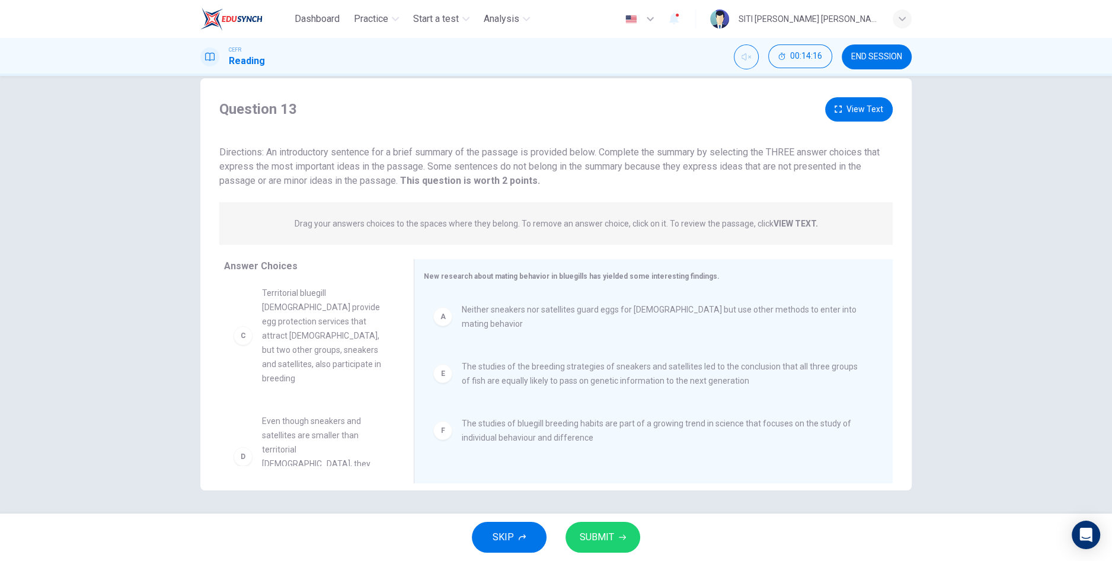
scroll to position [0, 0]
click at [611, 536] on span "SUBMIT" at bounding box center [597, 537] width 34 height 17
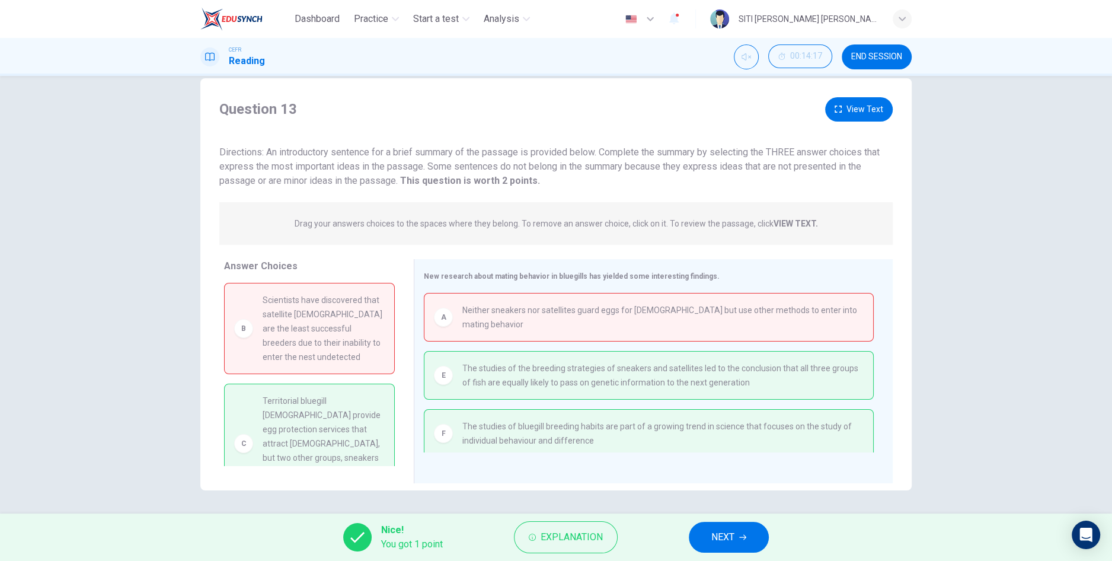
click at [733, 545] on span "NEXT" at bounding box center [722, 537] width 23 height 17
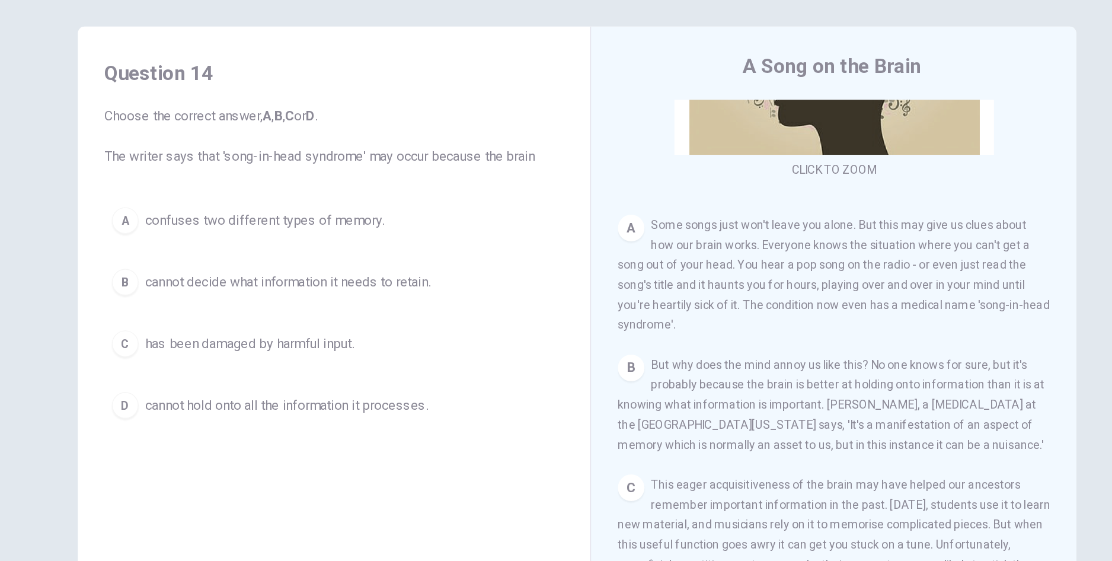
scroll to position [168, 0]
click at [330, 293] on button "B cannot decide what information it needs to retain." at bounding box center [382, 281] width 327 height 30
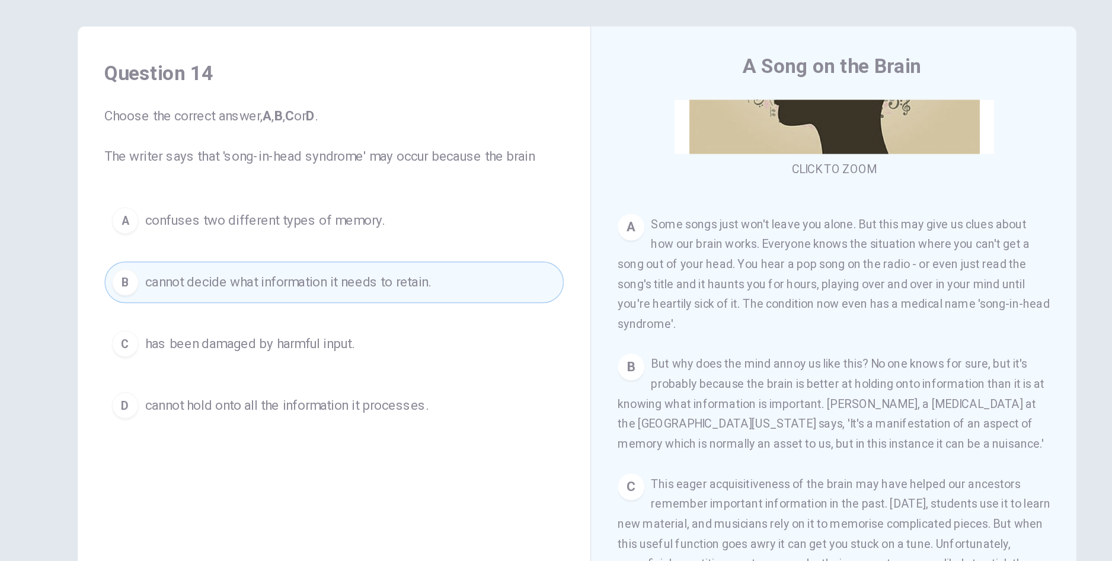
scroll to position [2, 0]
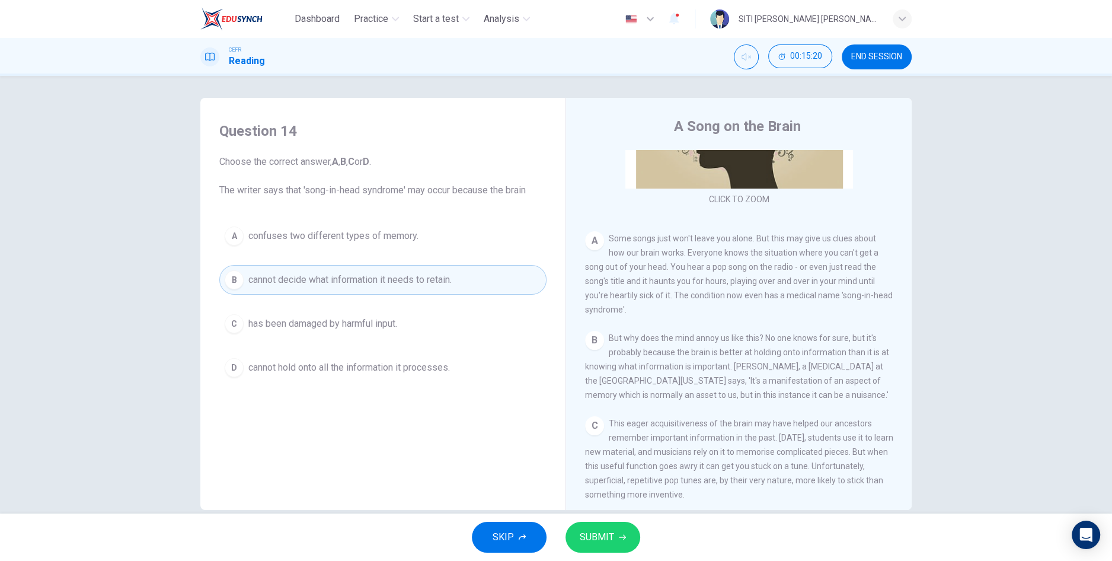
click at [1011, 515] on div "SKIP SUBMIT" at bounding box center [556, 536] width 1112 height 47
click at [622, 541] on button "SUBMIT" at bounding box center [603, 537] width 75 height 31
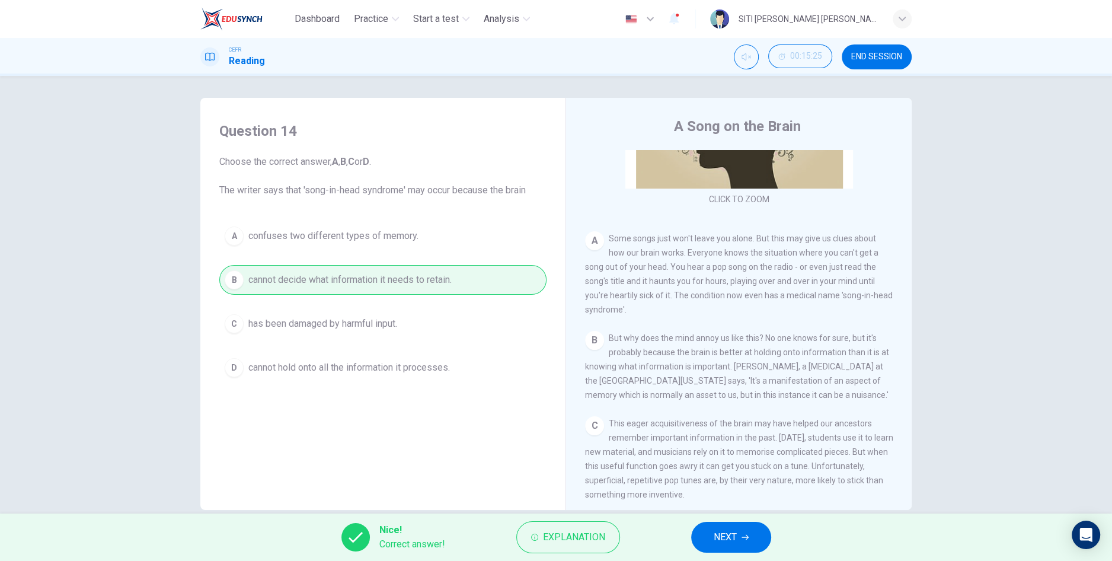
click at [748, 537] on icon "button" at bounding box center [745, 537] width 7 height 5
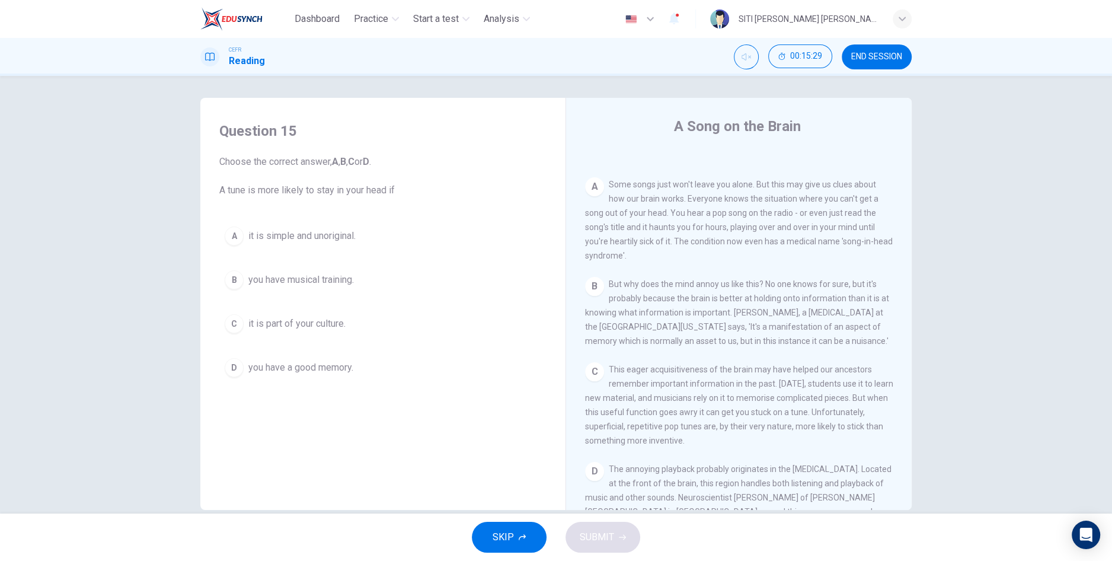
scroll to position [298, 0]
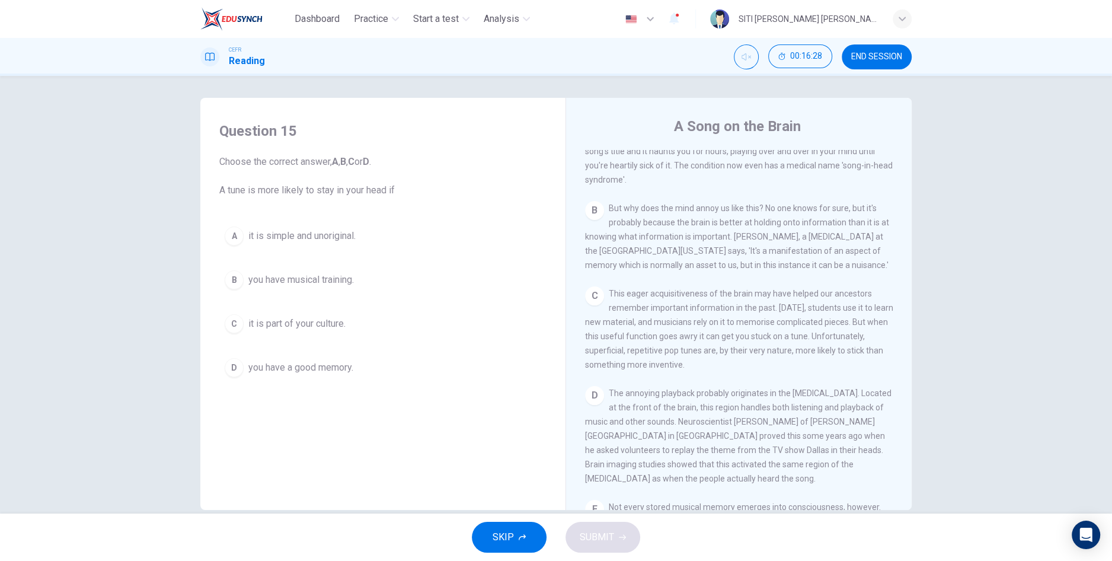
click at [308, 375] on button "D you have a good memory." at bounding box center [382, 368] width 327 height 30
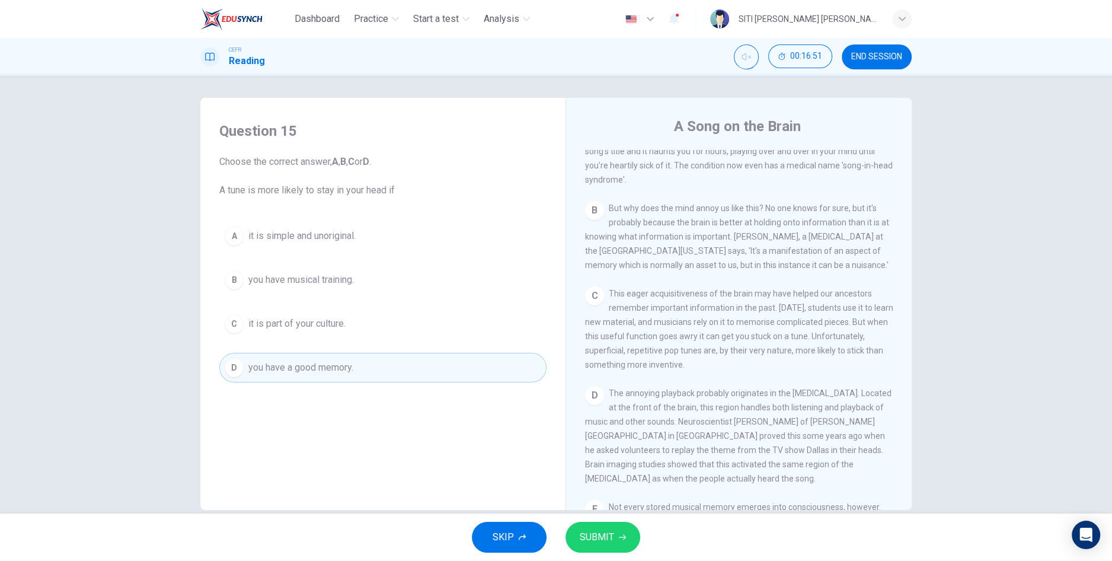
click at [605, 542] on span "SUBMIT" at bounding box center [597, 537] width 34 height 17
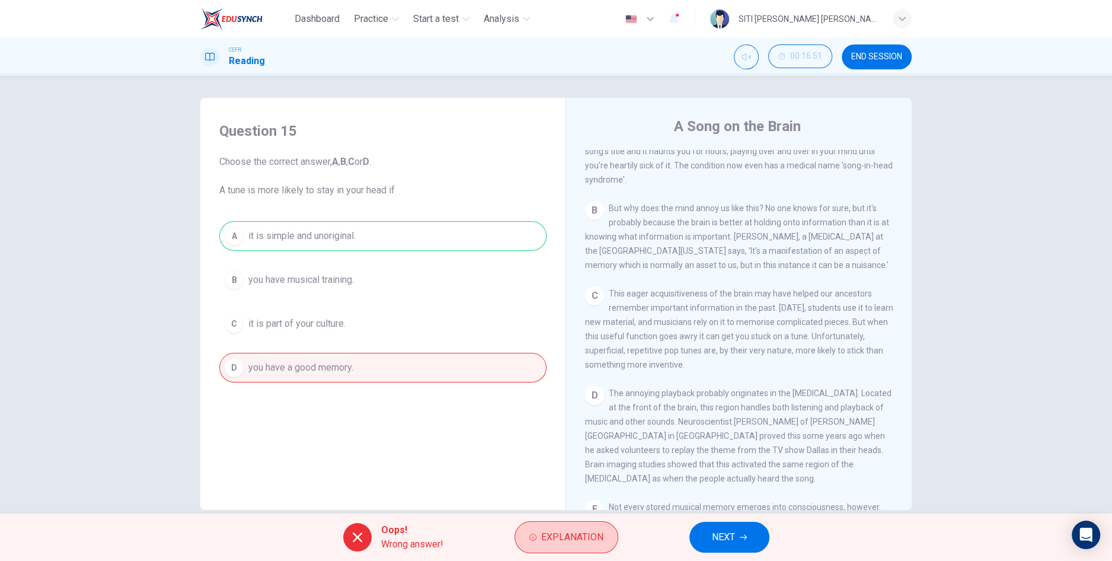
click at [561, 541] on span "Explanation" at bounding box center [572, 537] width 62 height 17
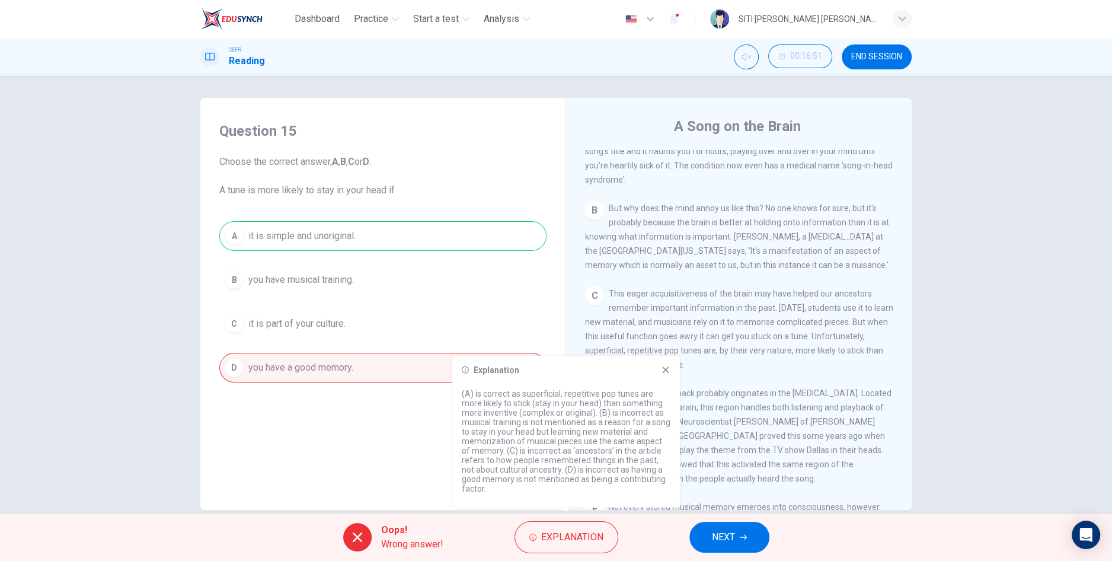
click at [732, 544] on span "NEXT" at bounding box center [723, 537] width 23 height 17
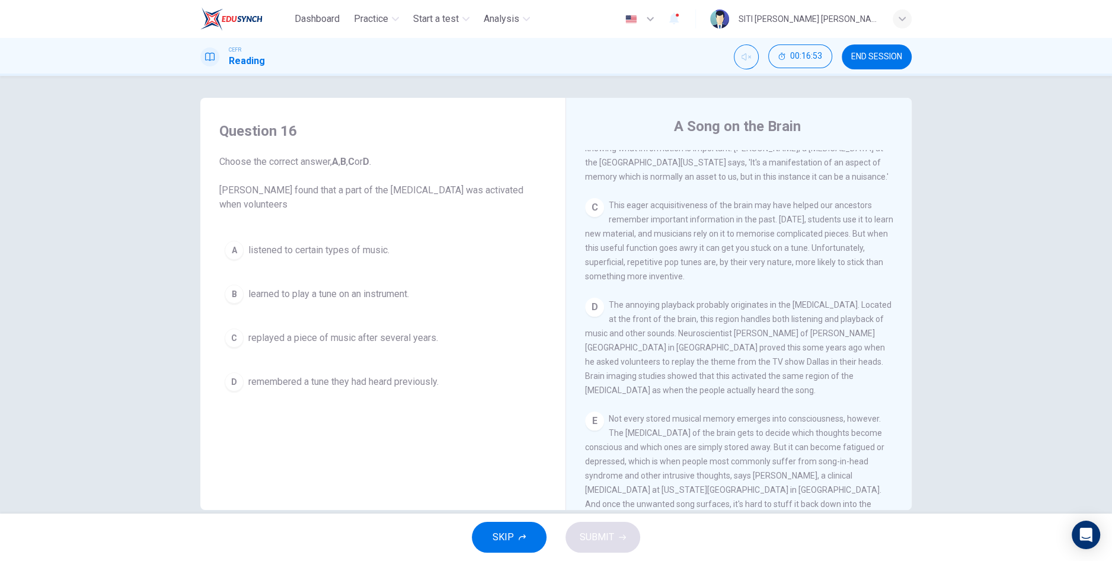
scroll to position [389, 0]
click at [426, 350] on button "C replayed a piece of music after several years." at bounding box center [382, 338] width 327 height 30
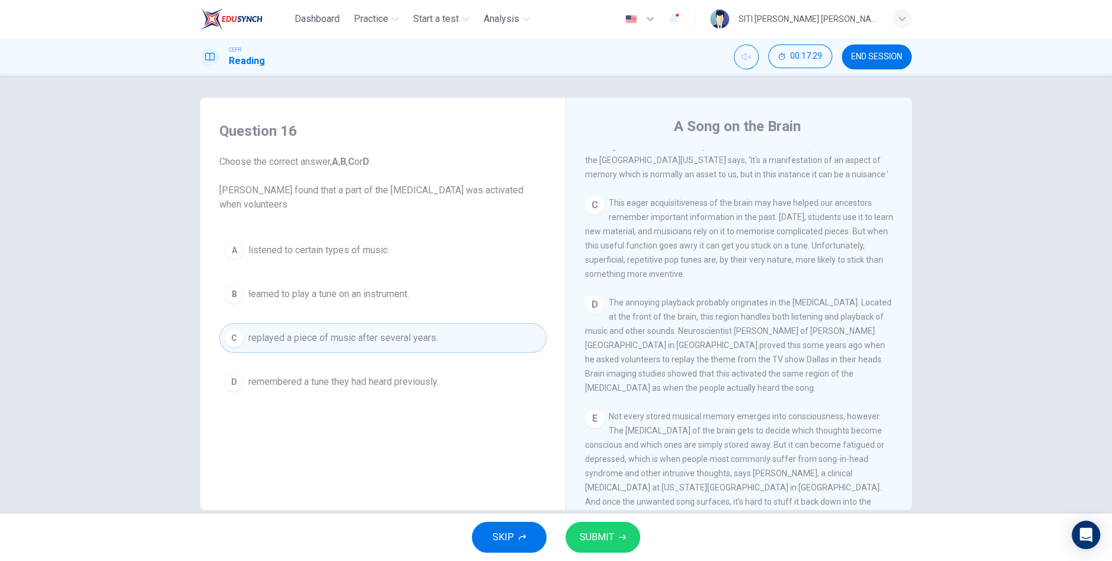
click at [617, 545] on button "SUBMIT" at bounding box center [603, 537] width 75 height 31
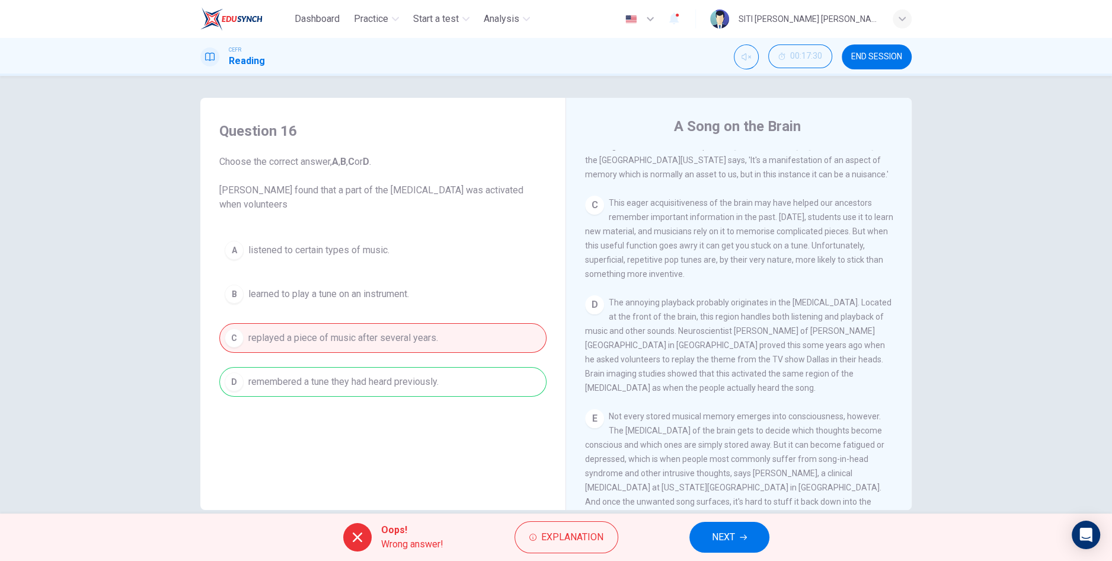
click at [716, 545] on button "NEXT" at bounding box center [729, 537] width 80 height 31
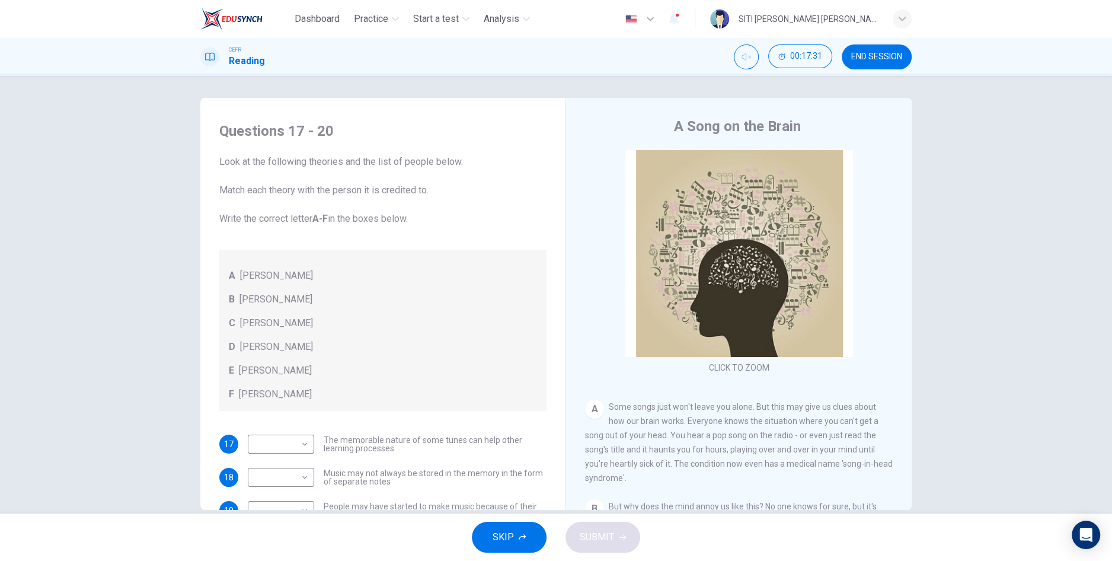
click at [874, 47] on button "END SESSION" at bounding box center [877, 56] width 70 height 25
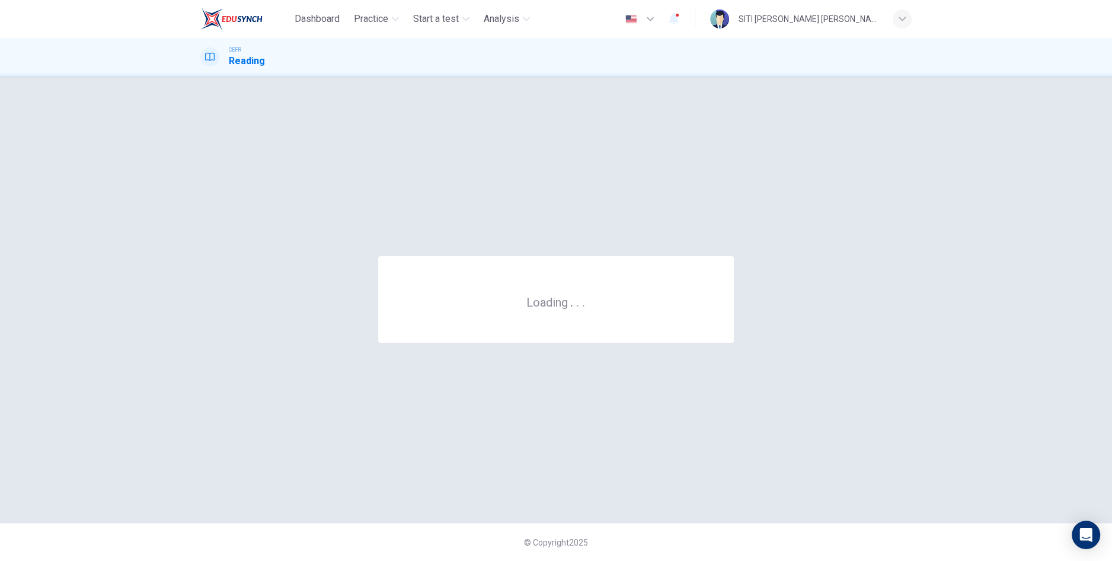
scroll to position [0, 0]
